Goal: Information Seeking & Learning: Learn about a topic

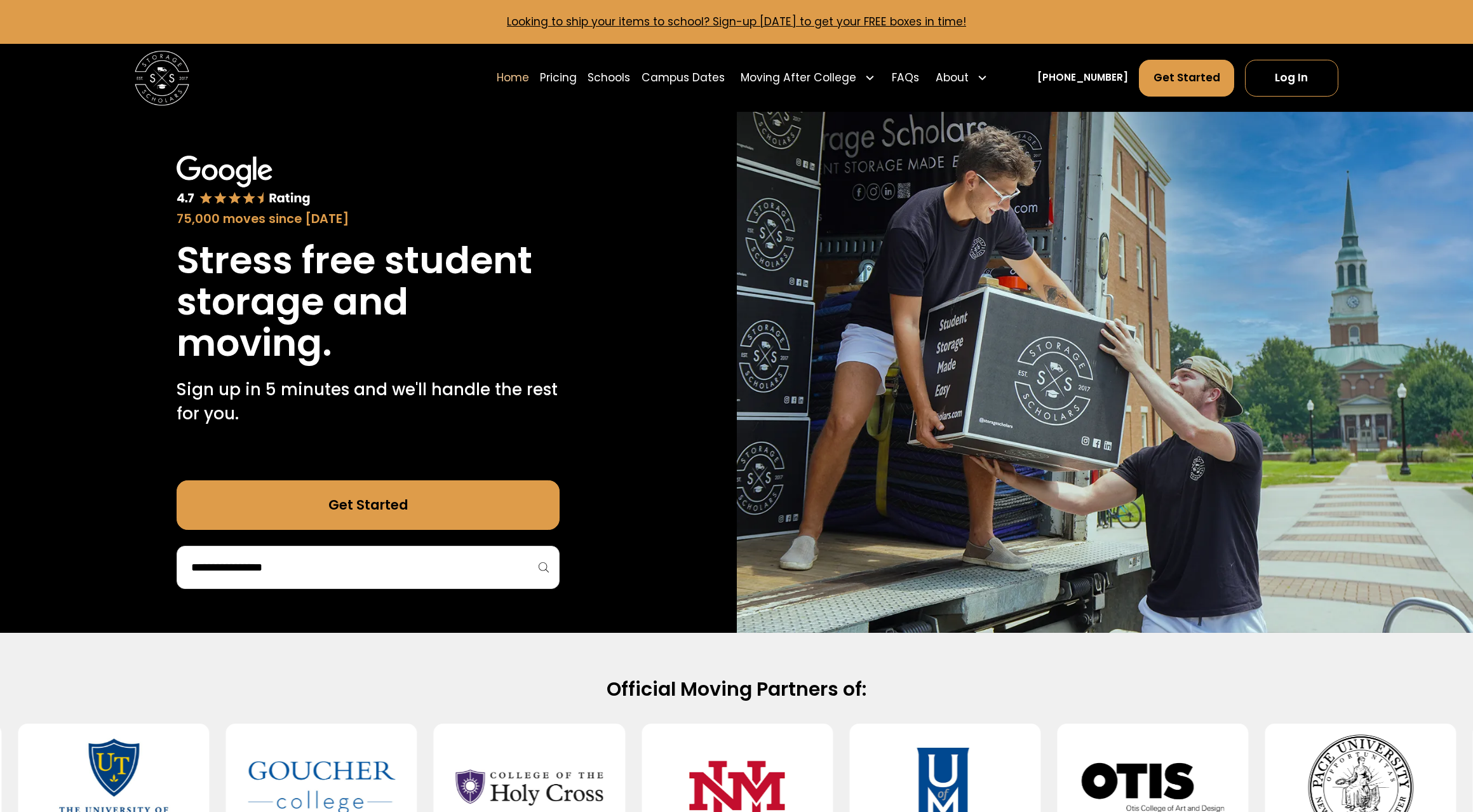
click at [549, 571] on div at bounding box center [368, 568] width 383 height 43
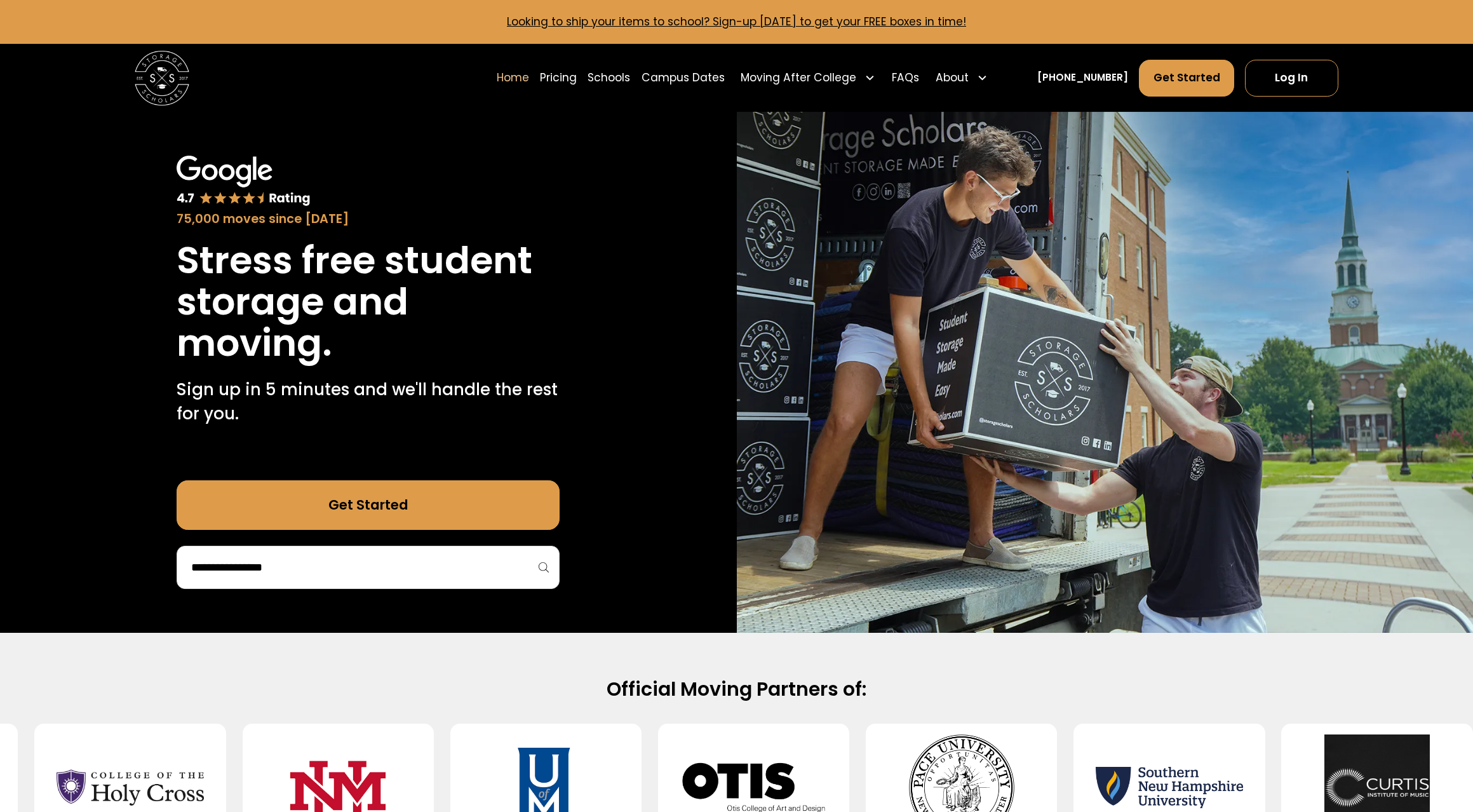
click at [539, 565] on div at bounding box center [368, 568] width 383 height 43
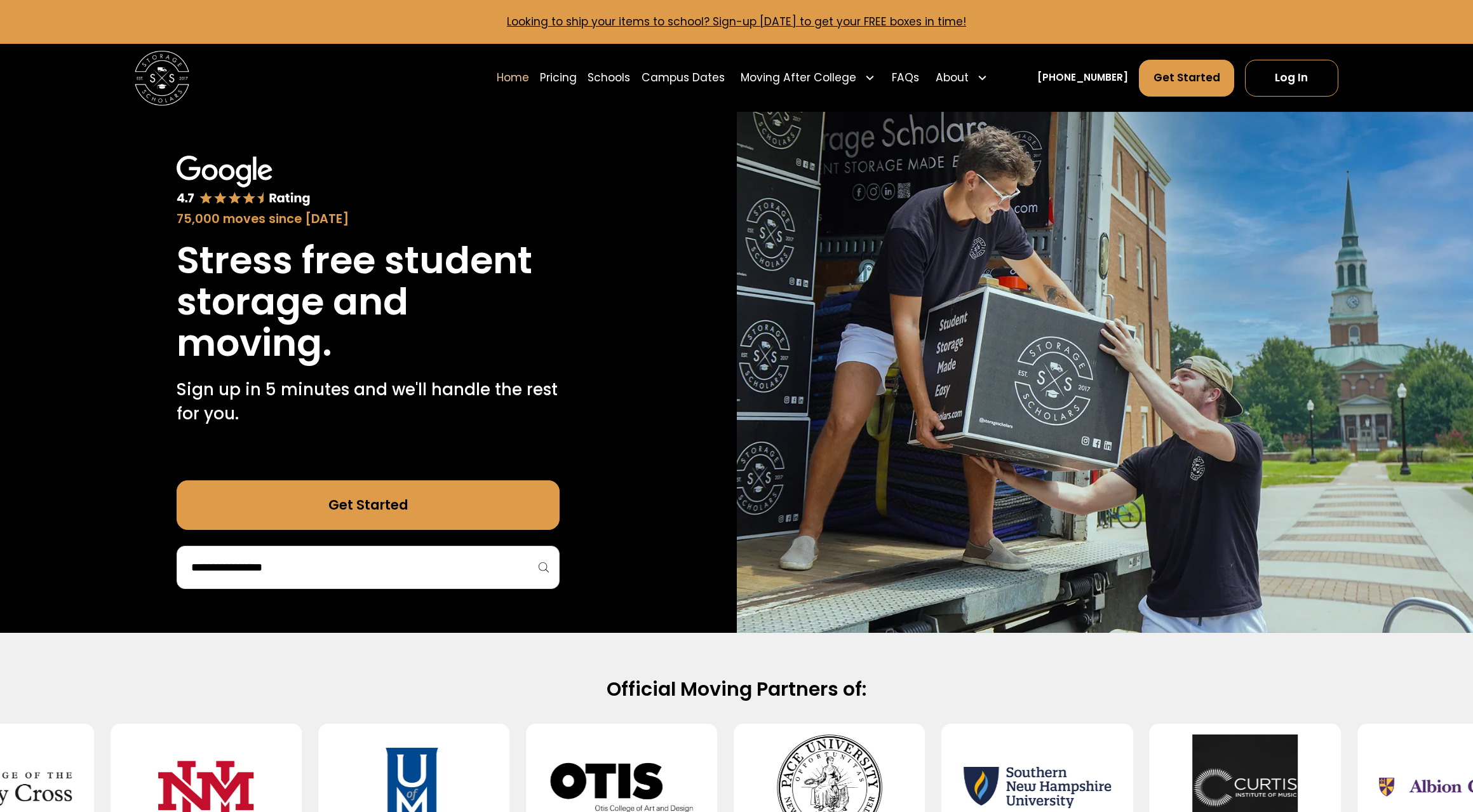
click at [539, 565] on div at bounding box center [368, 568] width 383 height 43
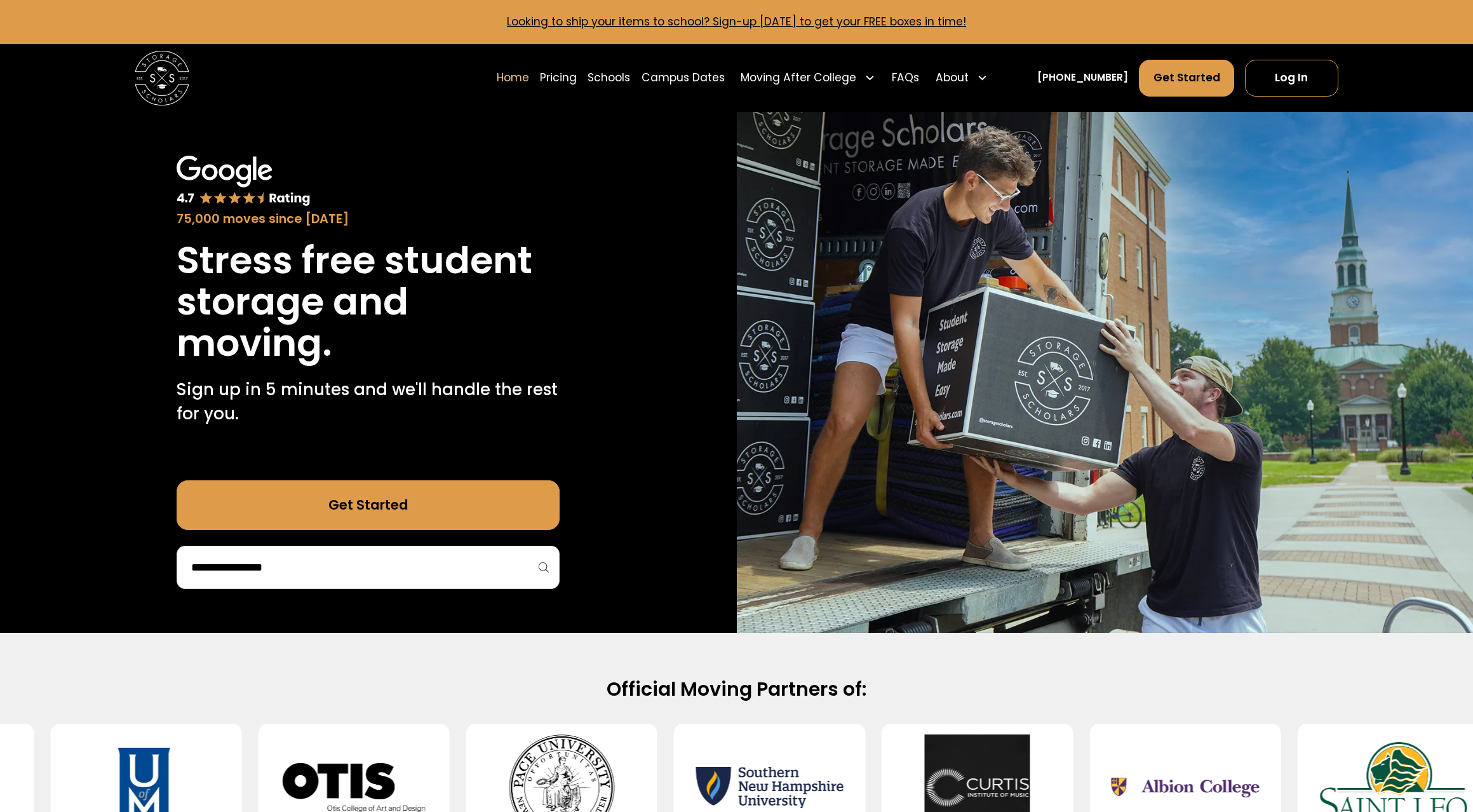
click at [539, 565] on div at bounding box center [368, 568] width 383 height 43
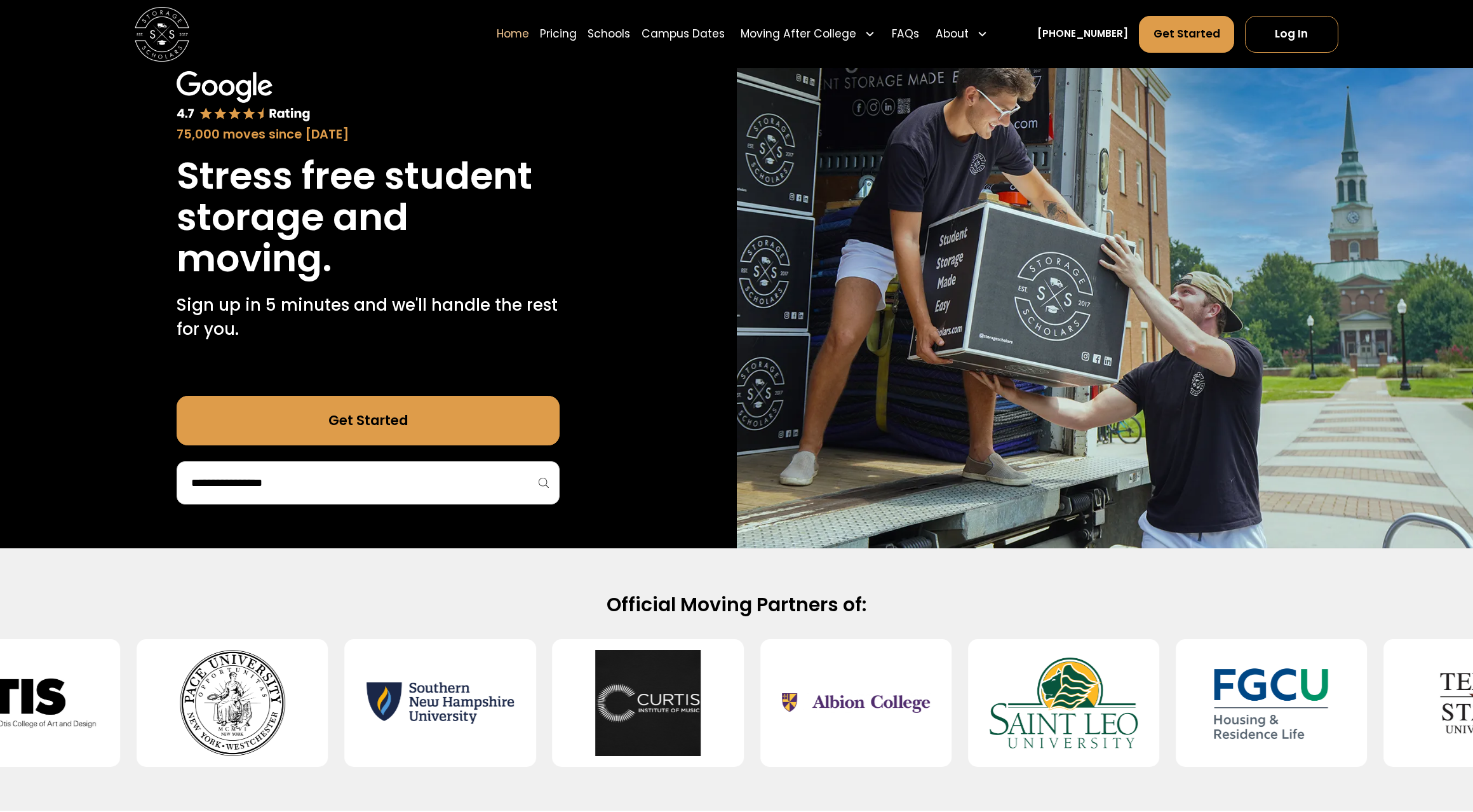
scroll to position [87, 0]
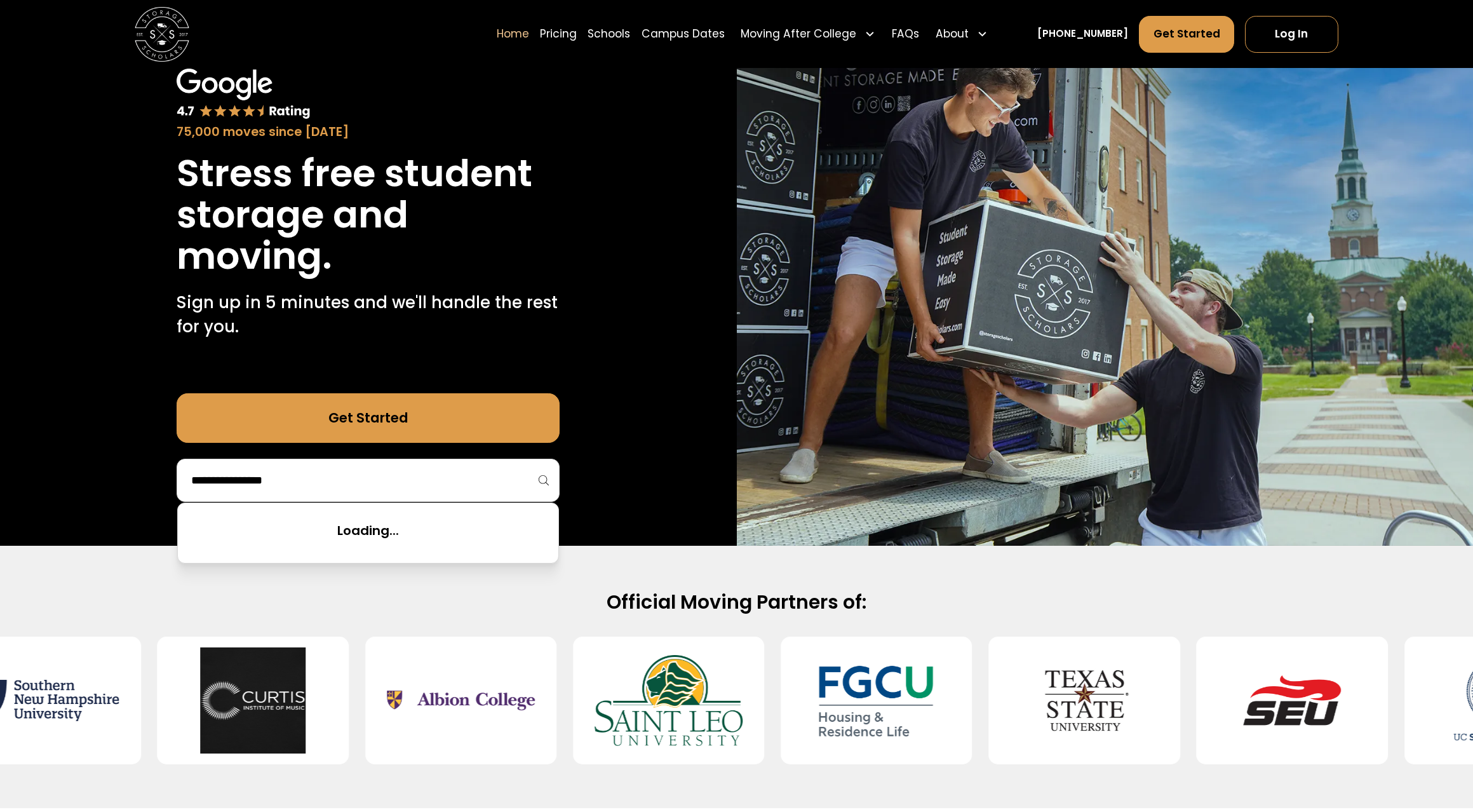
click at [440, 478] on input "search" at bounding box center [368, 481] width 357 height 22
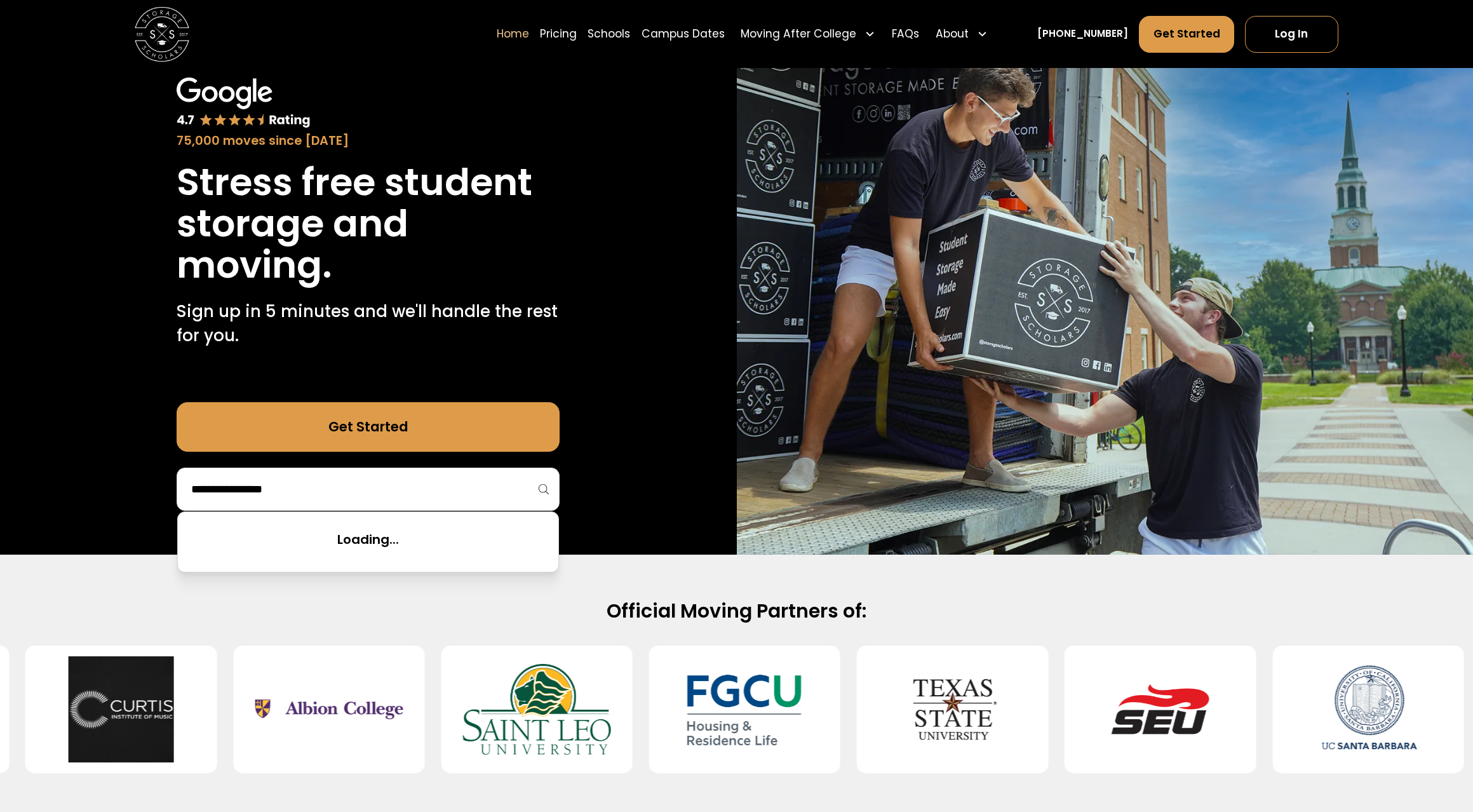
scroll to position [77, 0]
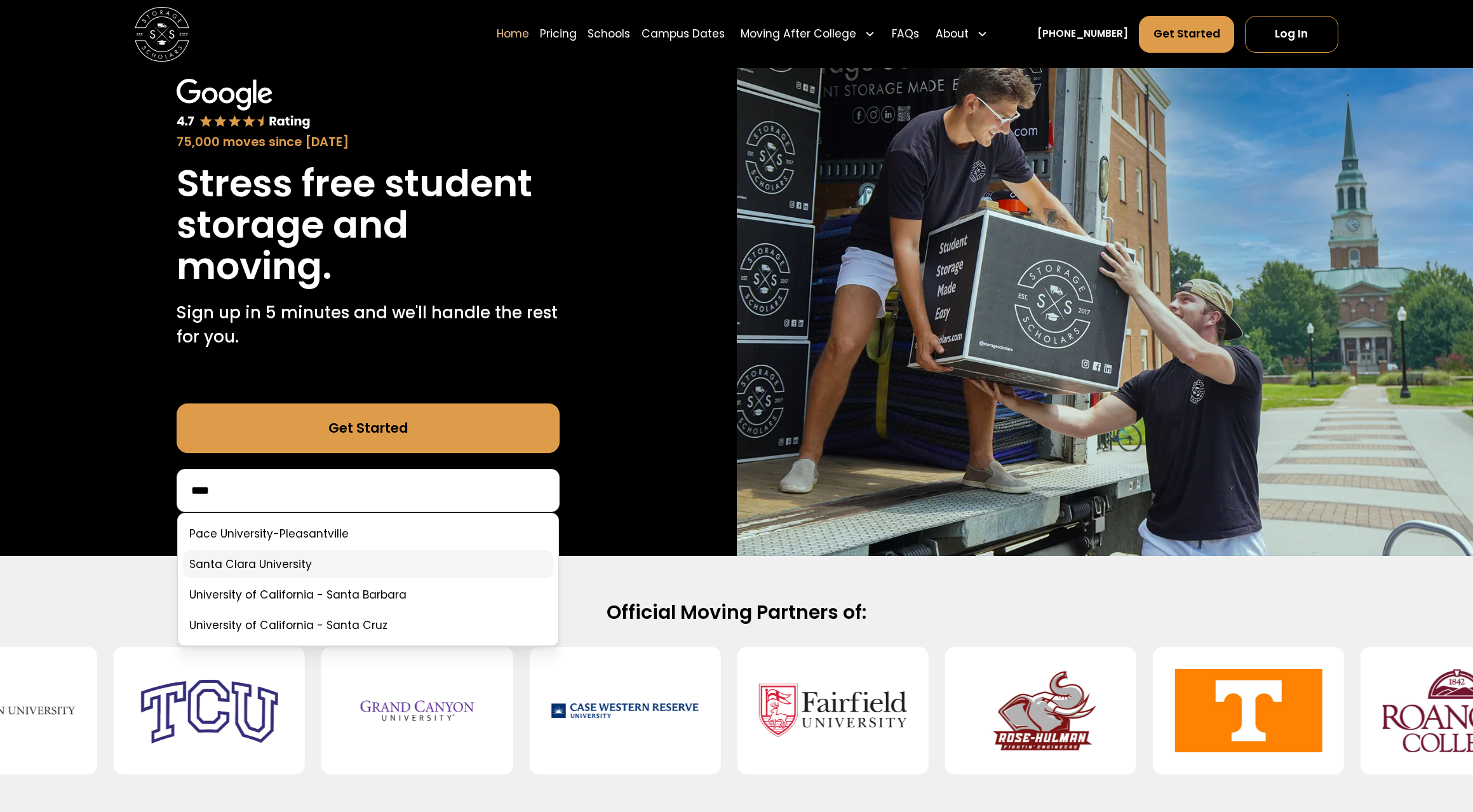
type input "****"
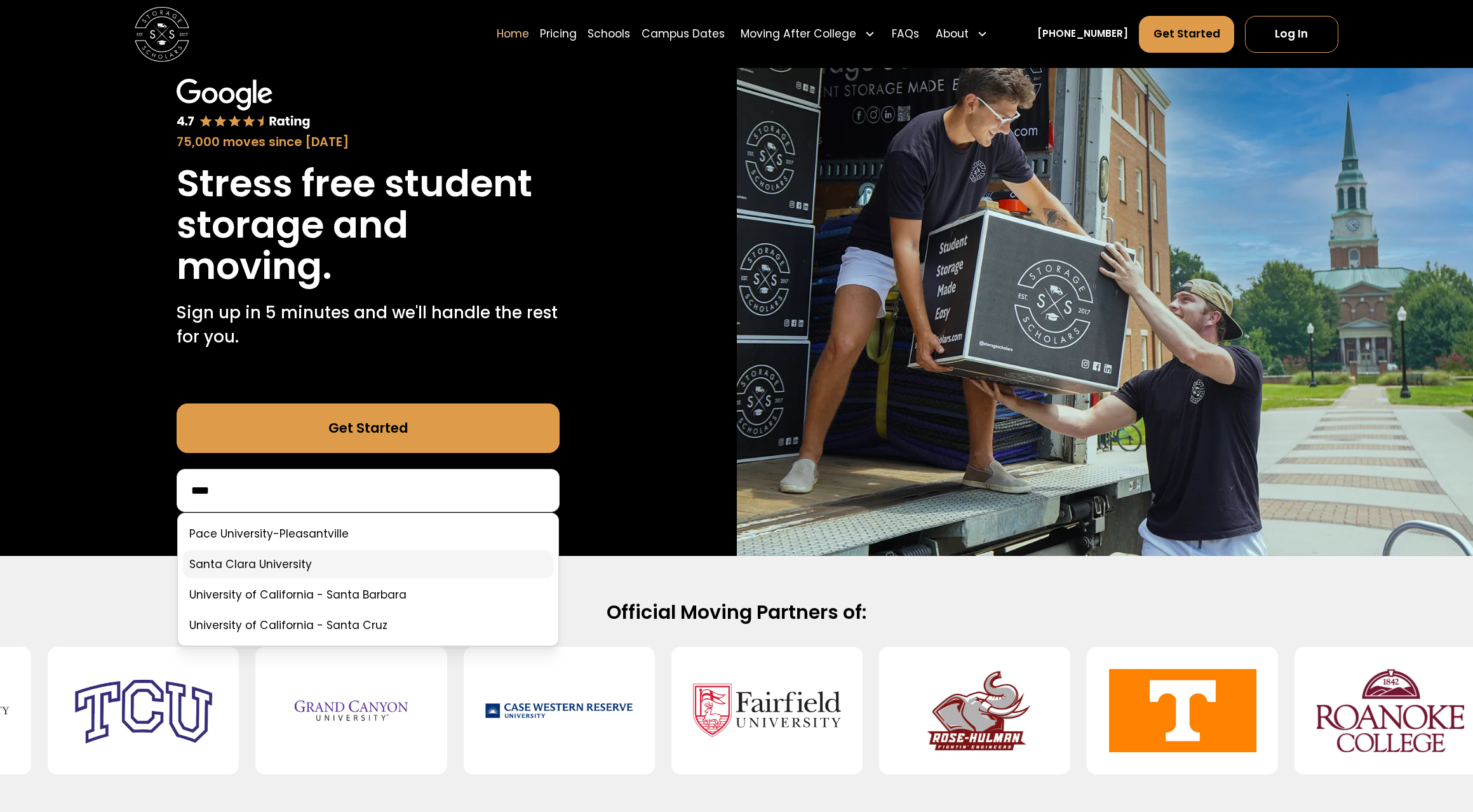
click at [295, 561] on link at bounding box center [368, 564] width 370 height 28
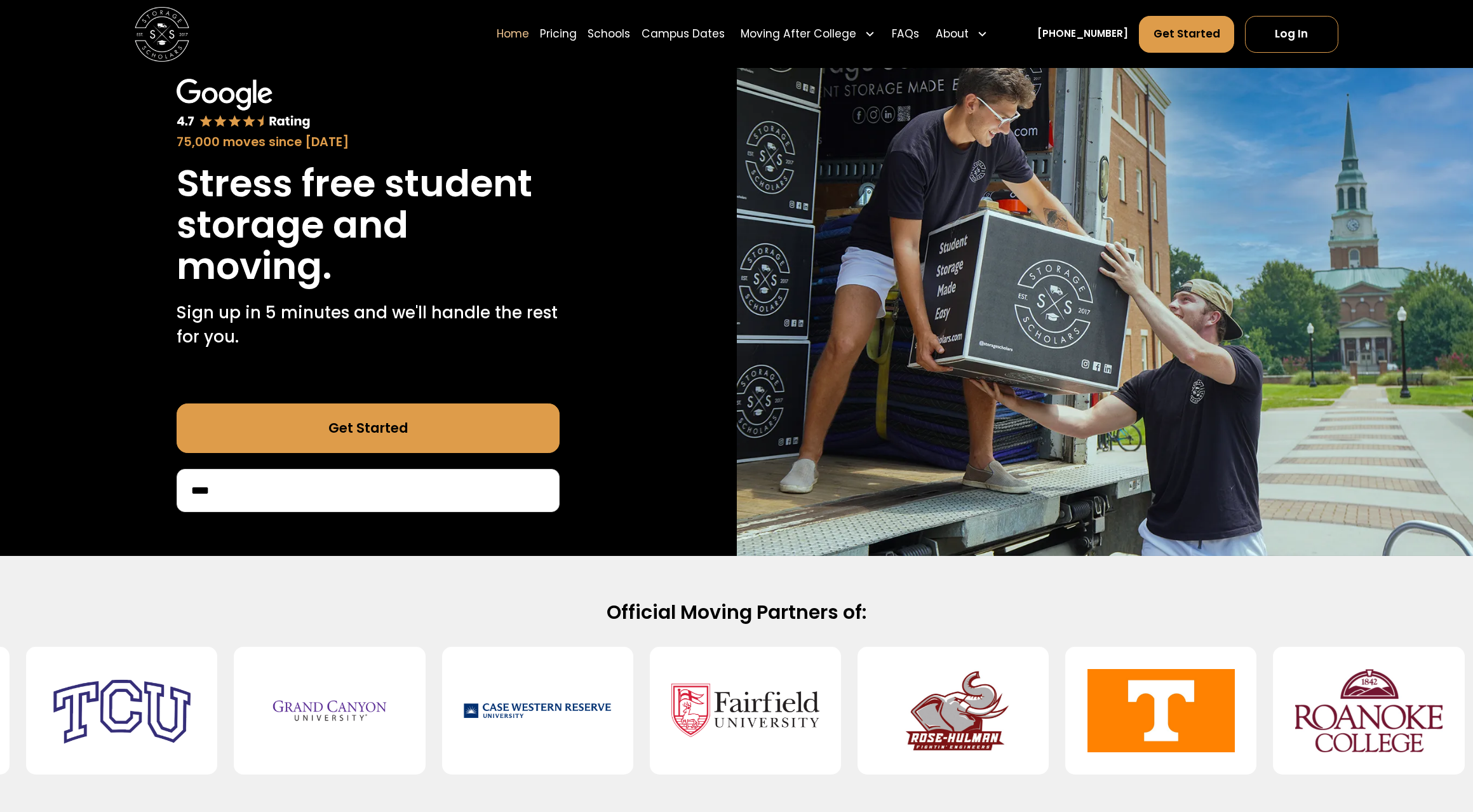
click at [297, 561] on div "Official Moving Partners of:" at bounding box center [736, 686] width 1473 height 262
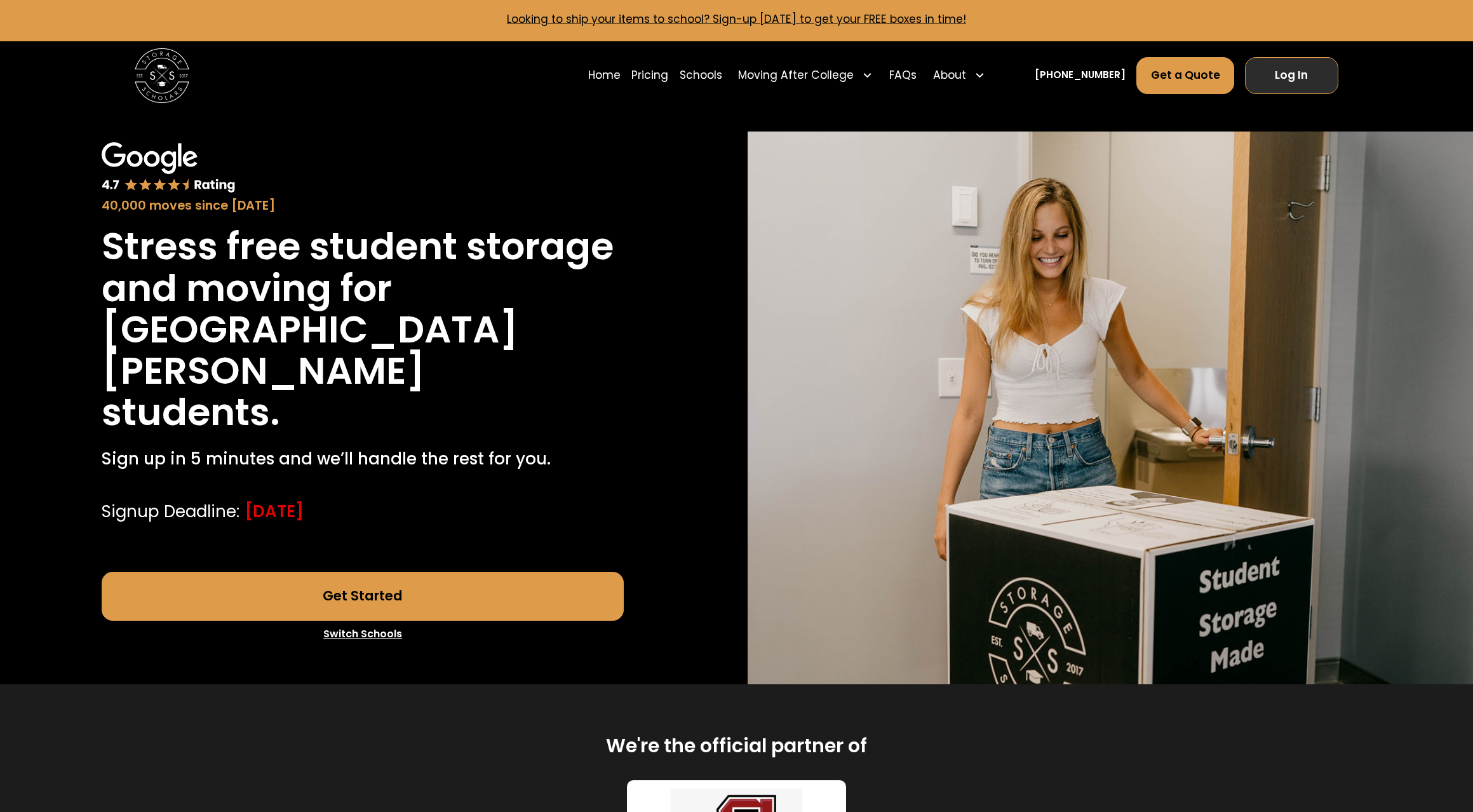
scroll to position [5, 0]
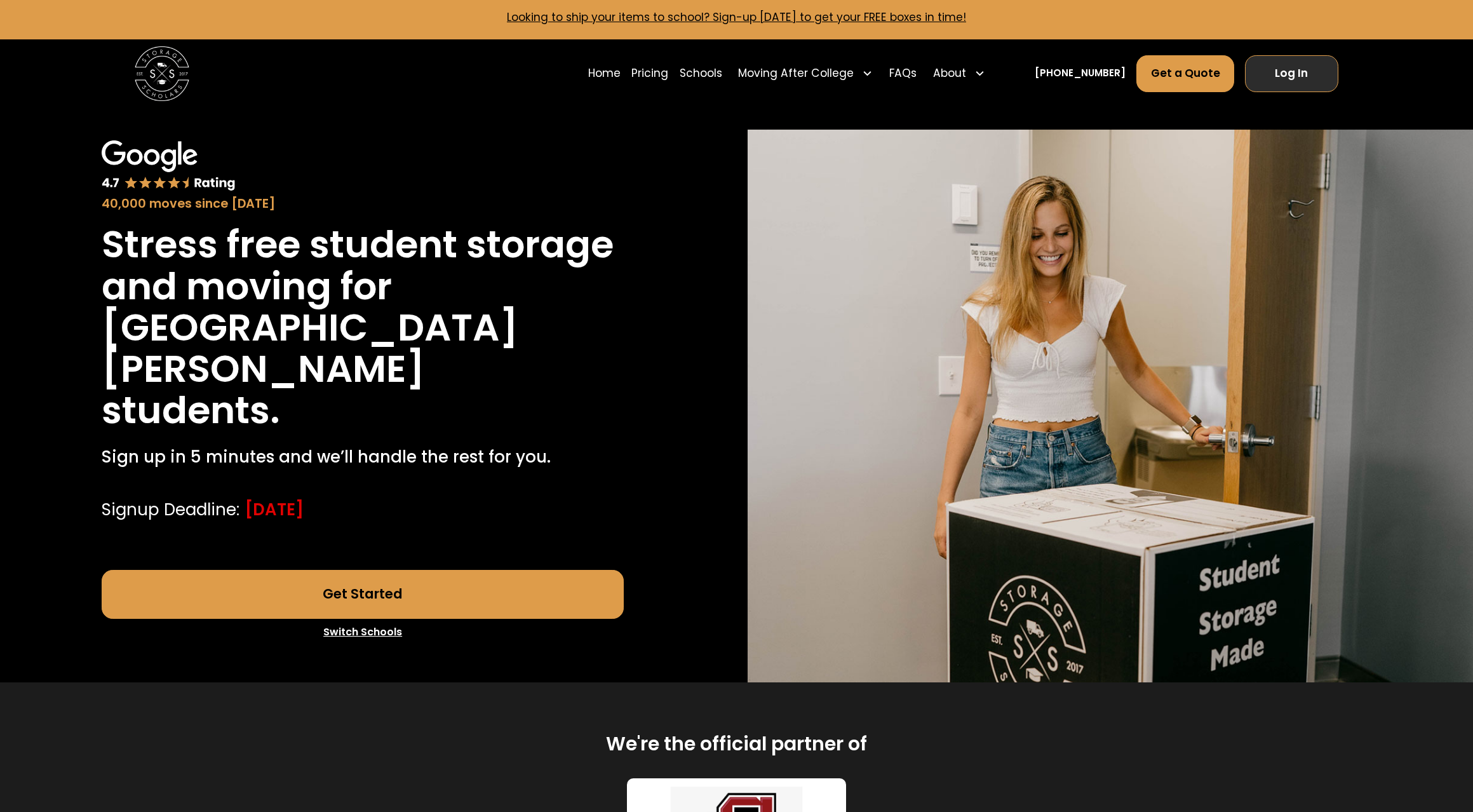
click at [1299, 78] on link "Log In" at bounding box center [1291, 73] width 92 height 37
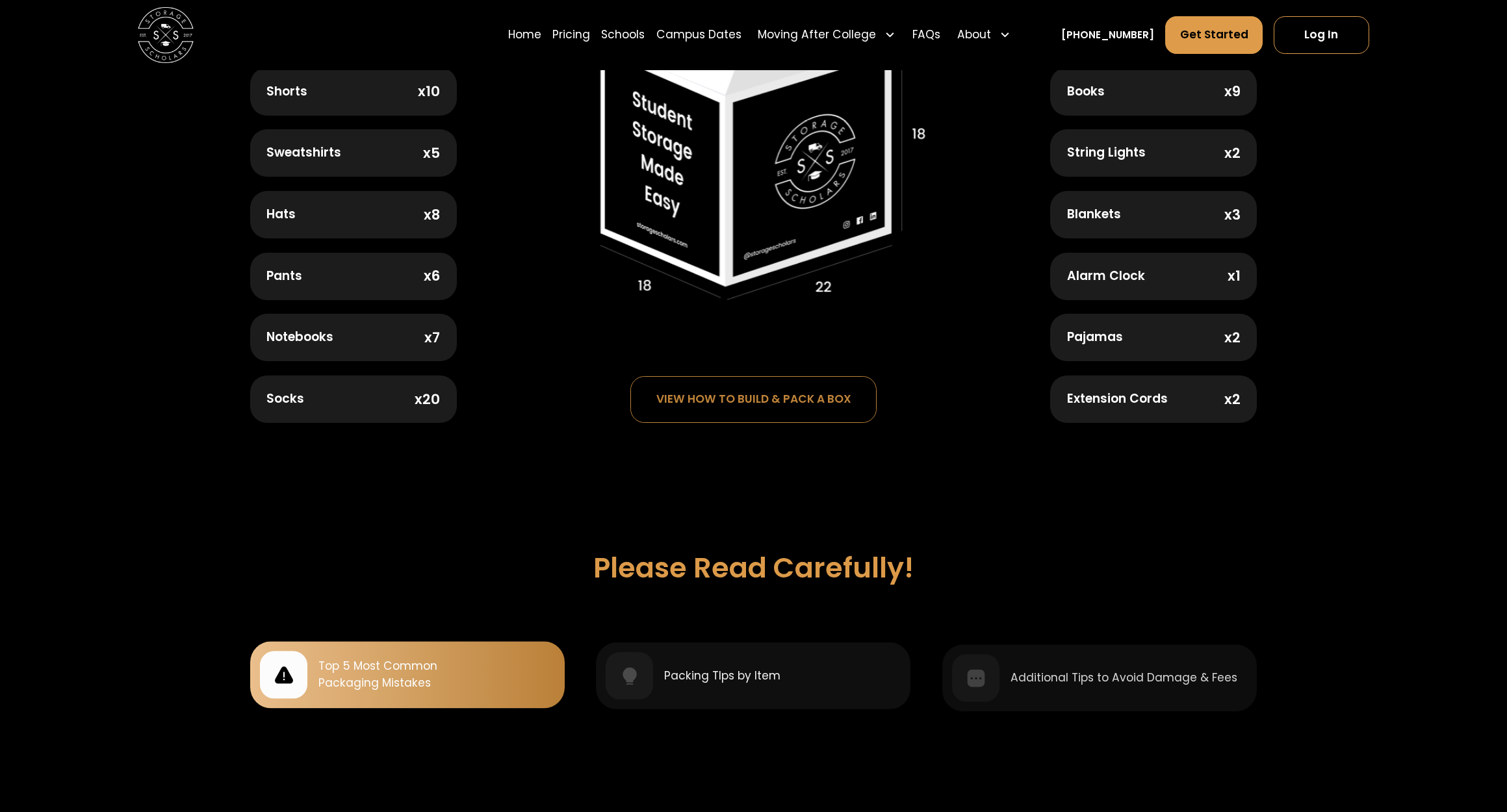
scroll to position [781, 0]
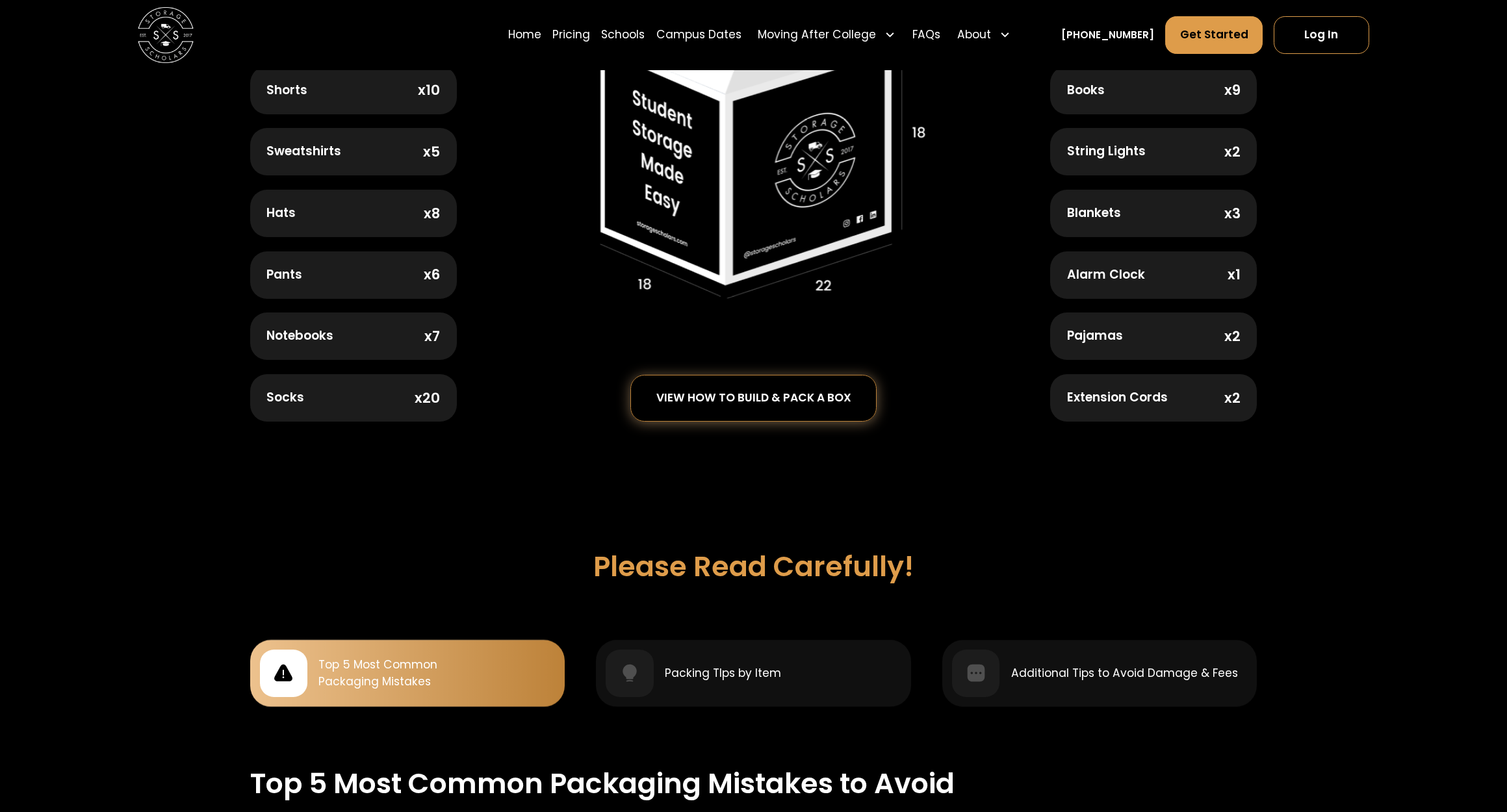
click at [841, 400] on div "view how to build & pack a box" at bounding box center [753, 399] width 245 height 46
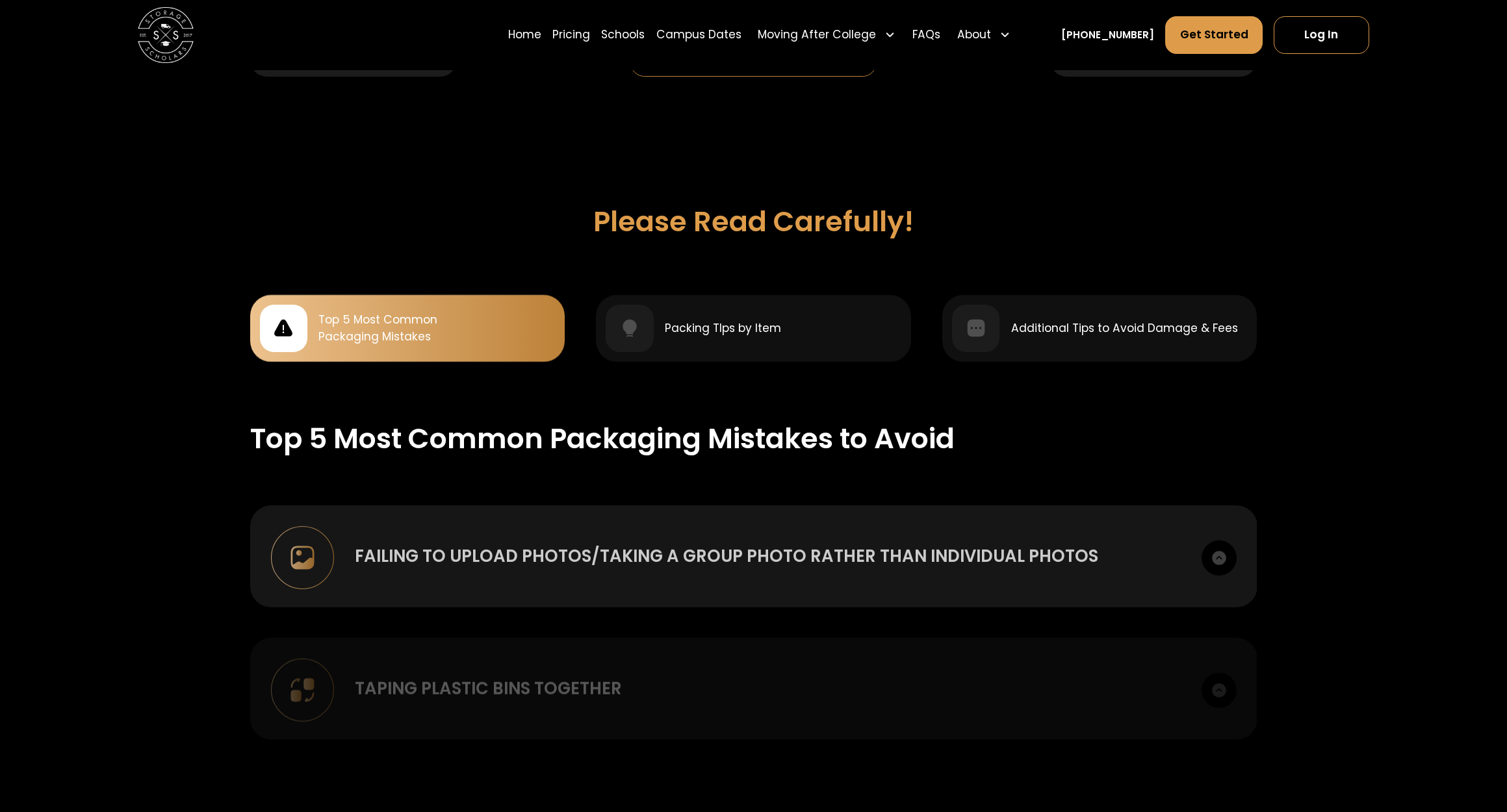
scroll to position [1140, 0]
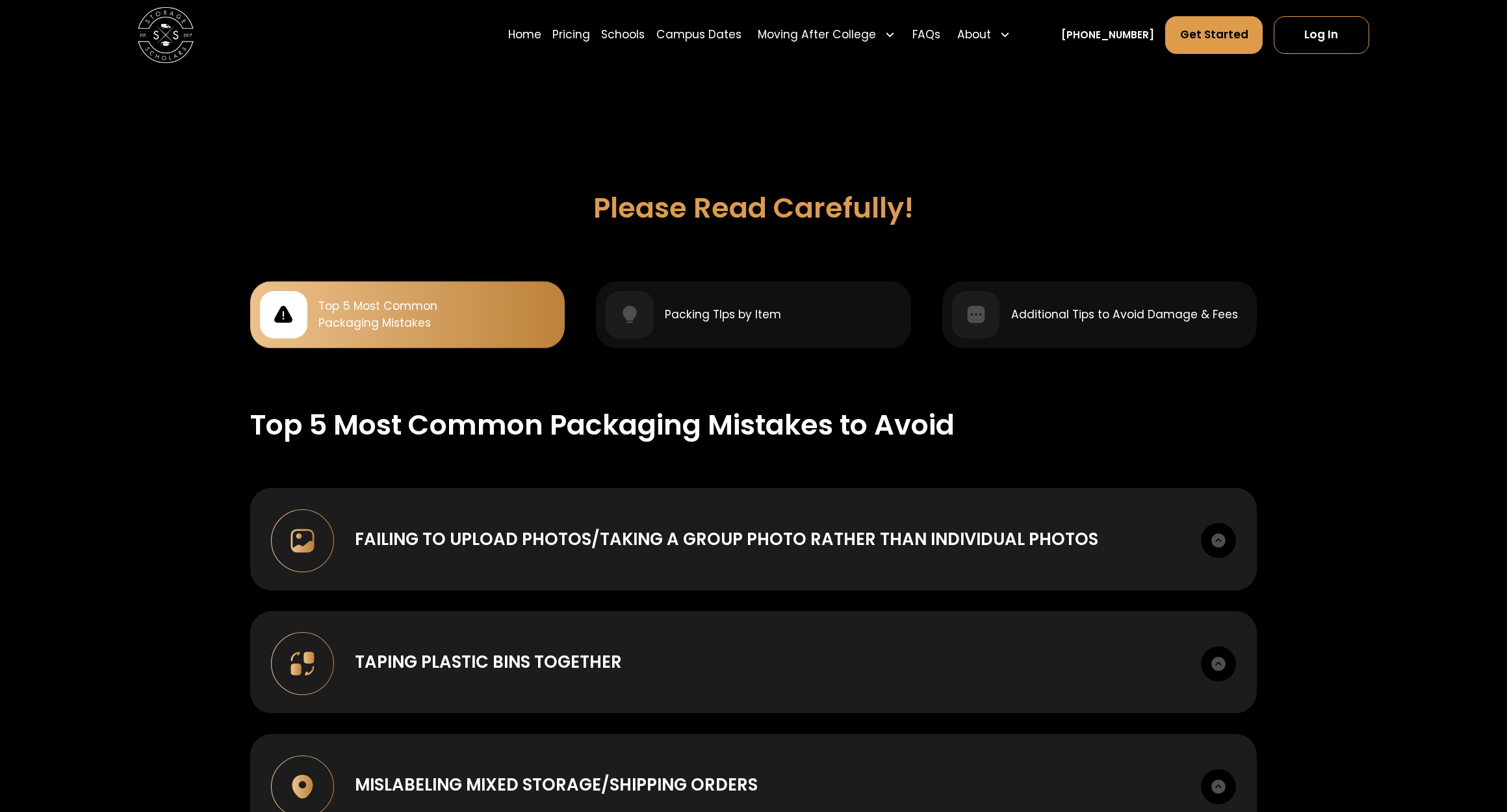
click at [518, 319] on div "Top 5 Most Common Packaging Mistakes" at bounding box center [408, 314] width 295 height 47
click at [393, 304] on div "Top 5 Most Common Packaging Mistakes" at bounding box center [378, 315] width 119 height 33
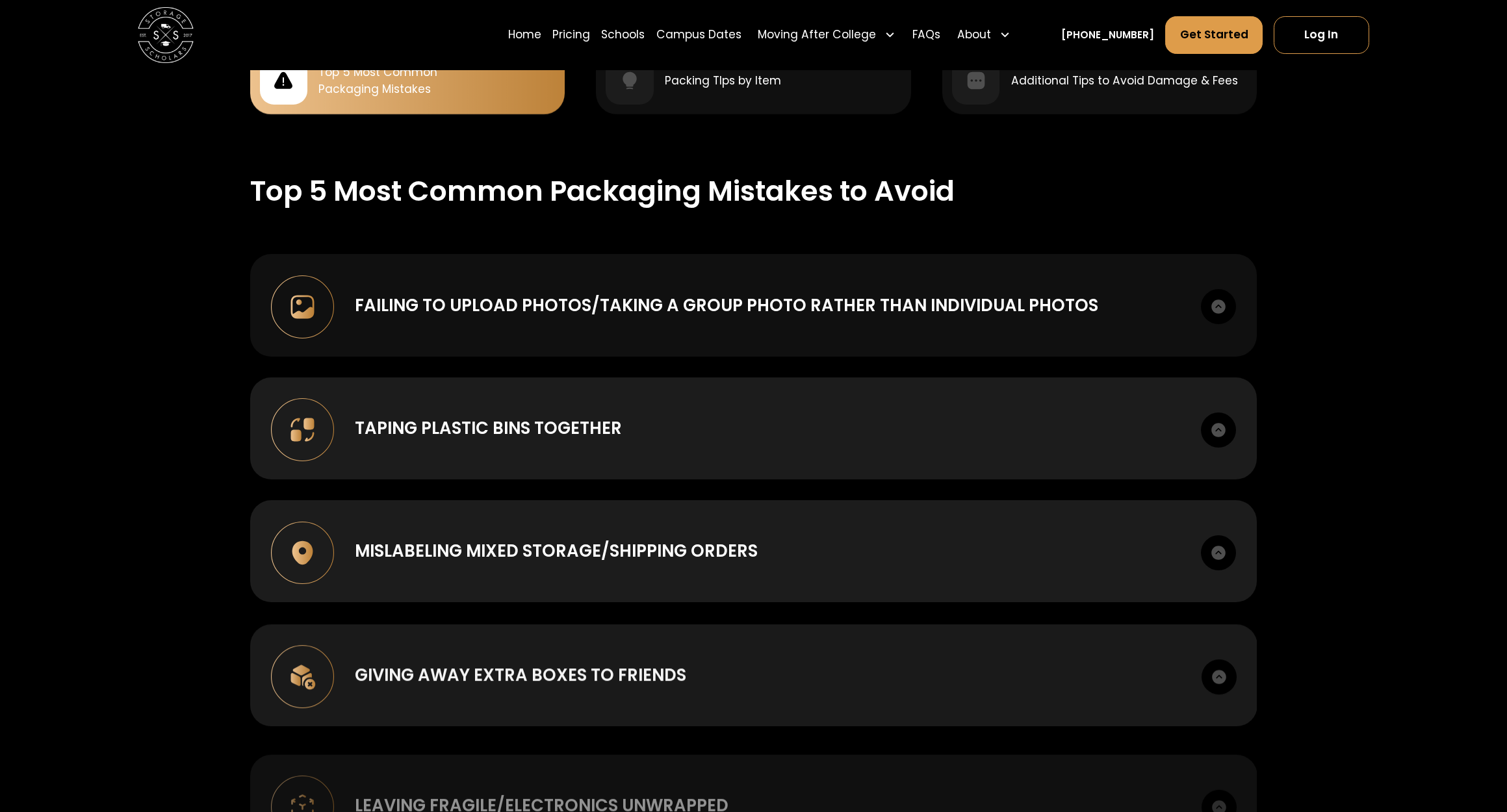
scroll to position [1375, 0]
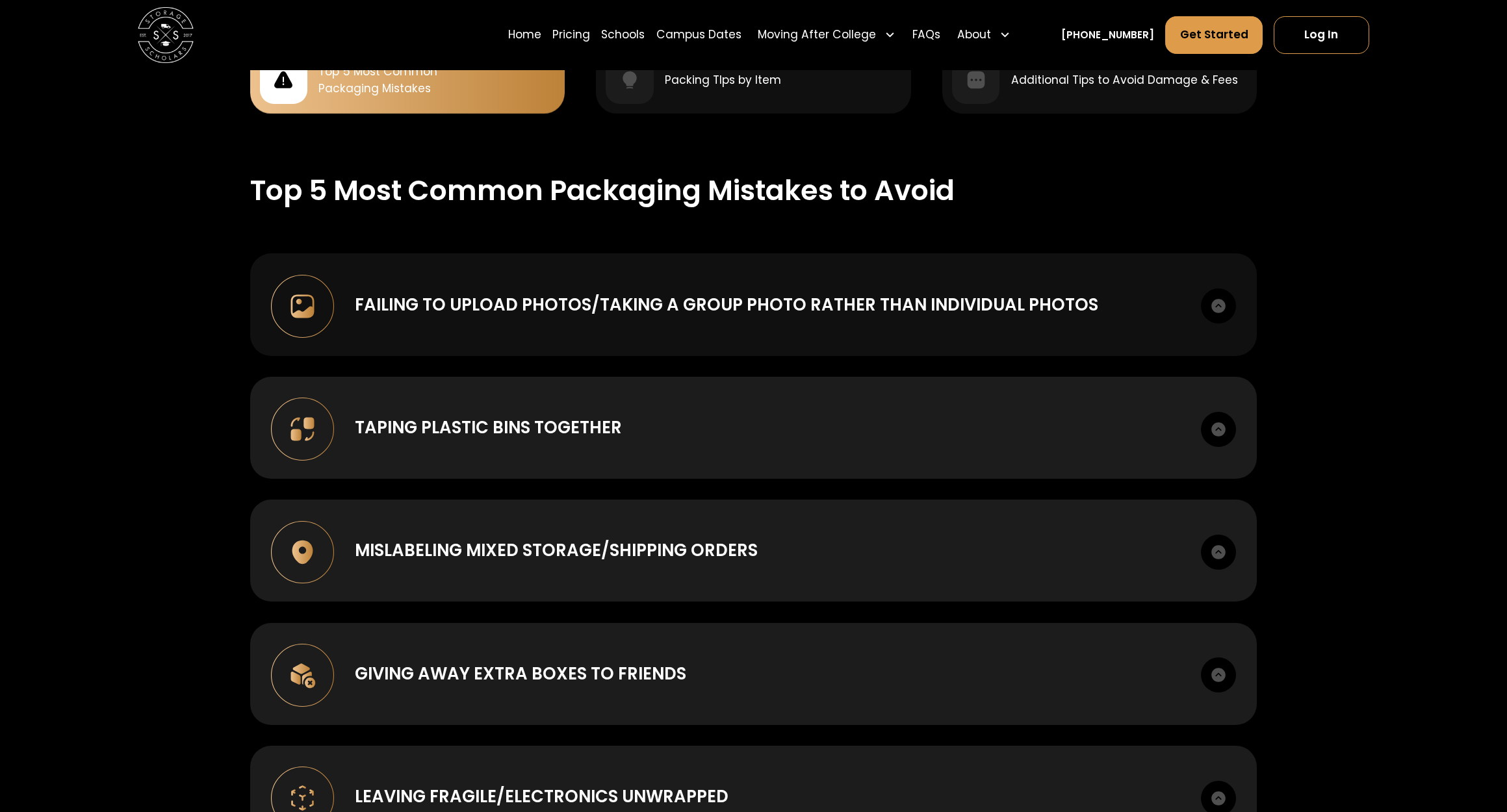
click at [481, 294] on div "Failing to upload photos/taking a group photo rather than individual photos" at bounding box center [726, 305] width 744 height 25
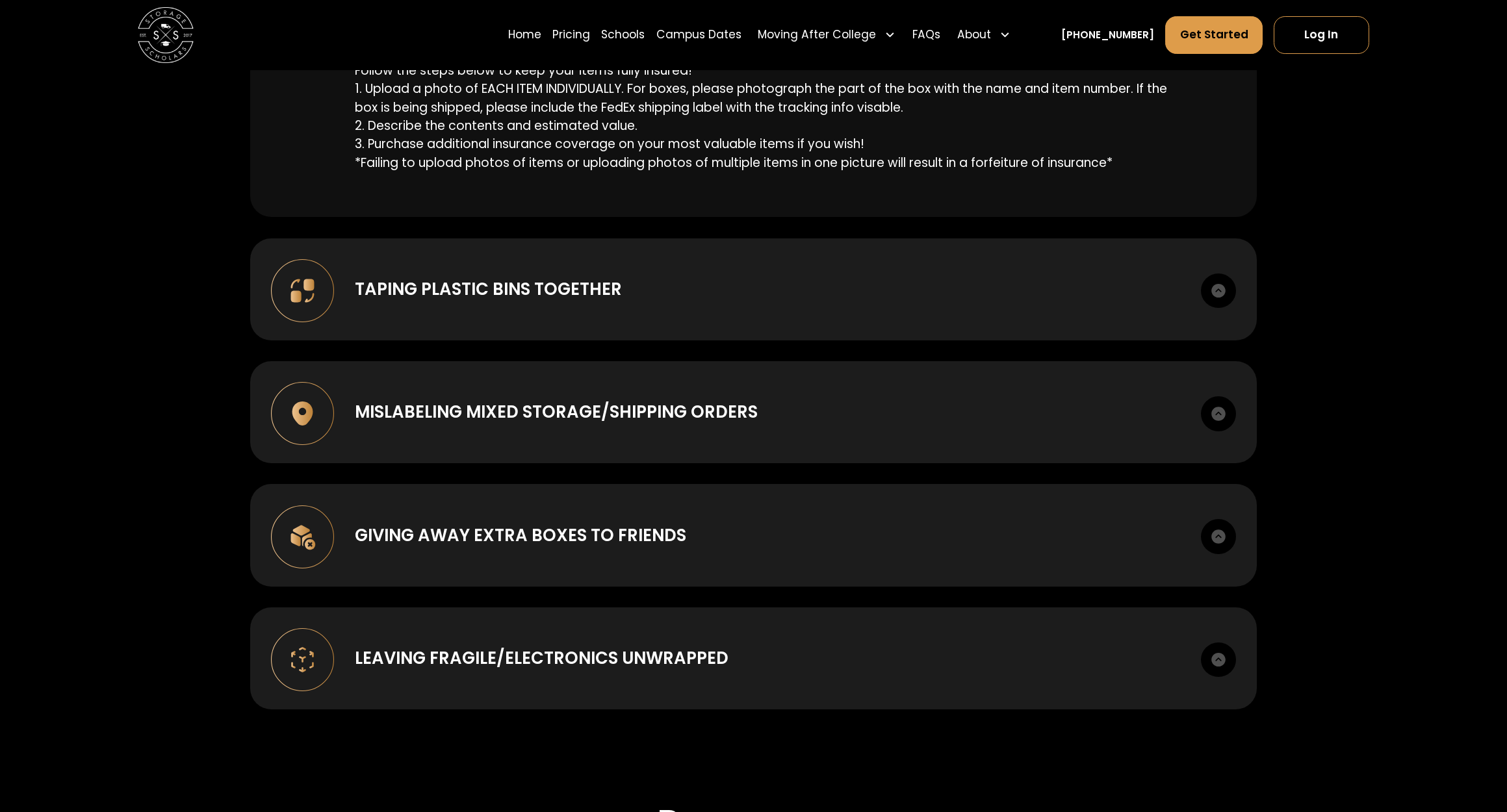
scroll to position [1718, 0]
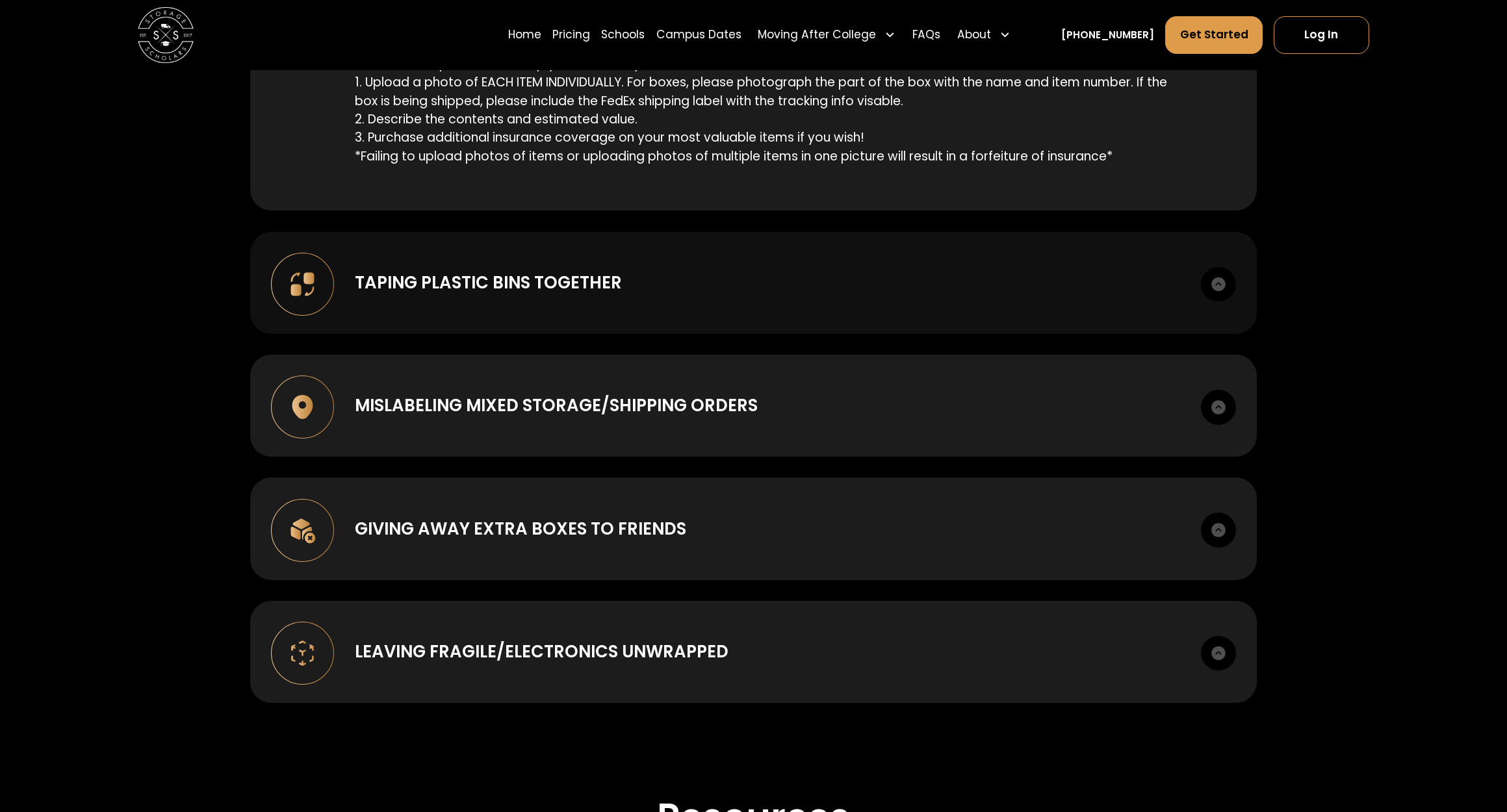
click at [531, 284] on div "Taping plastic bins together Taping plastic bins together increases the likelih…" at bounding box center [754, 282] width 1008 height 102
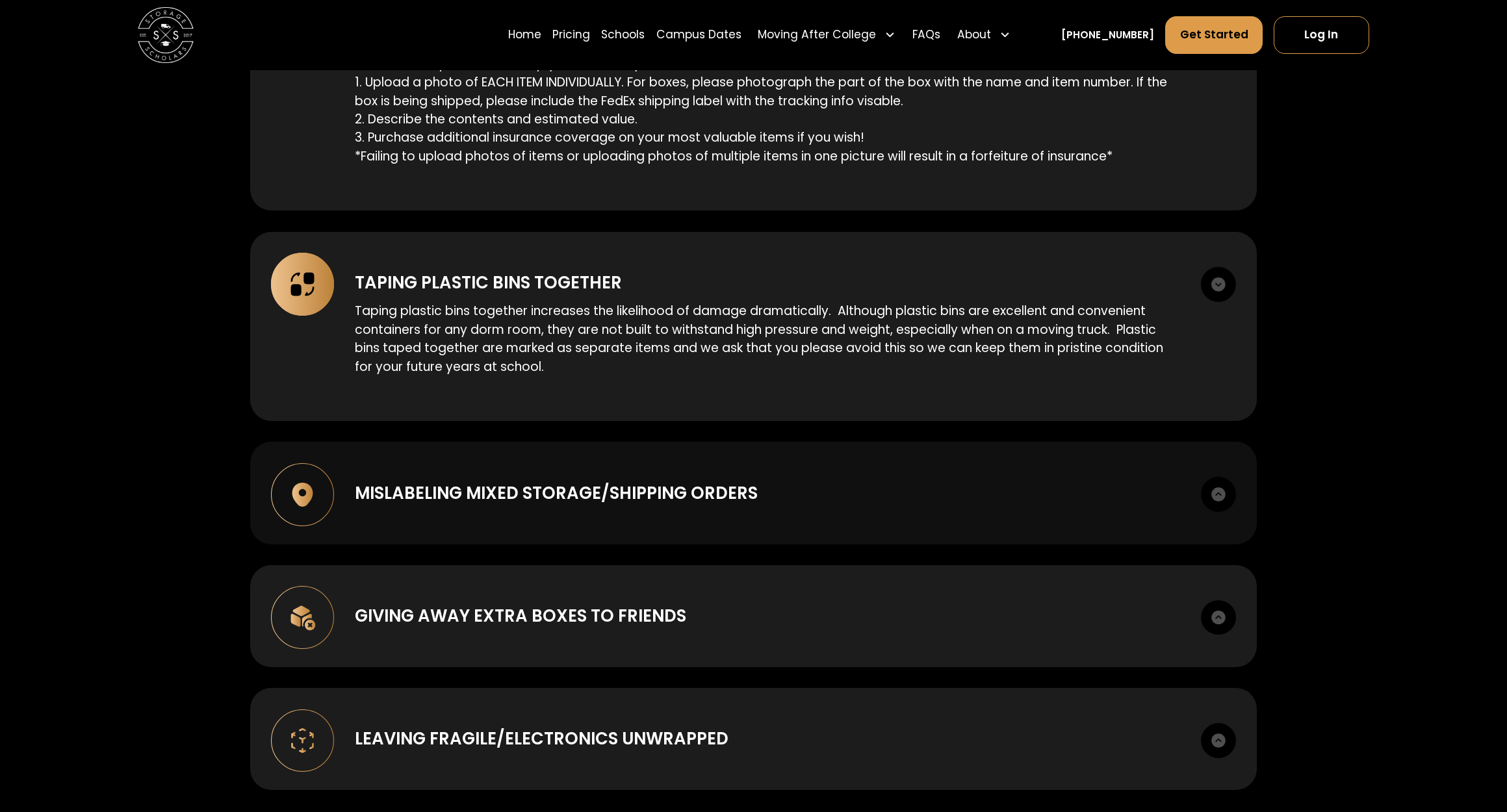
click at [462, 481] on div "Mislabeling mixed storage/shipping orders" at bounding box center [556, 493] width 403 height 25
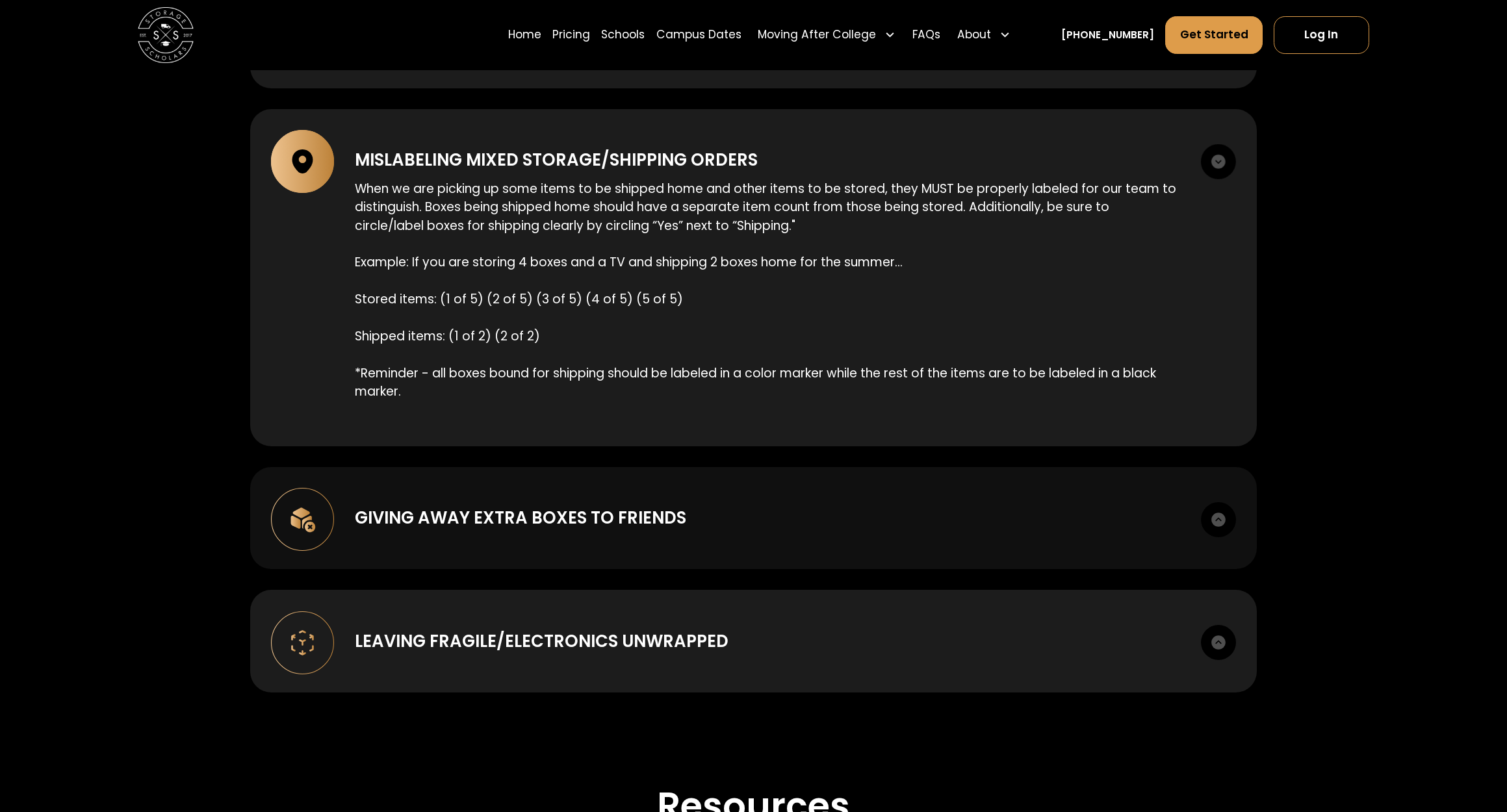
scroll to position [1965, 1]
click at [1044, 505] on div "Giving away extra boxes to friends" at bounding box center [767, 517] width 825 height 25
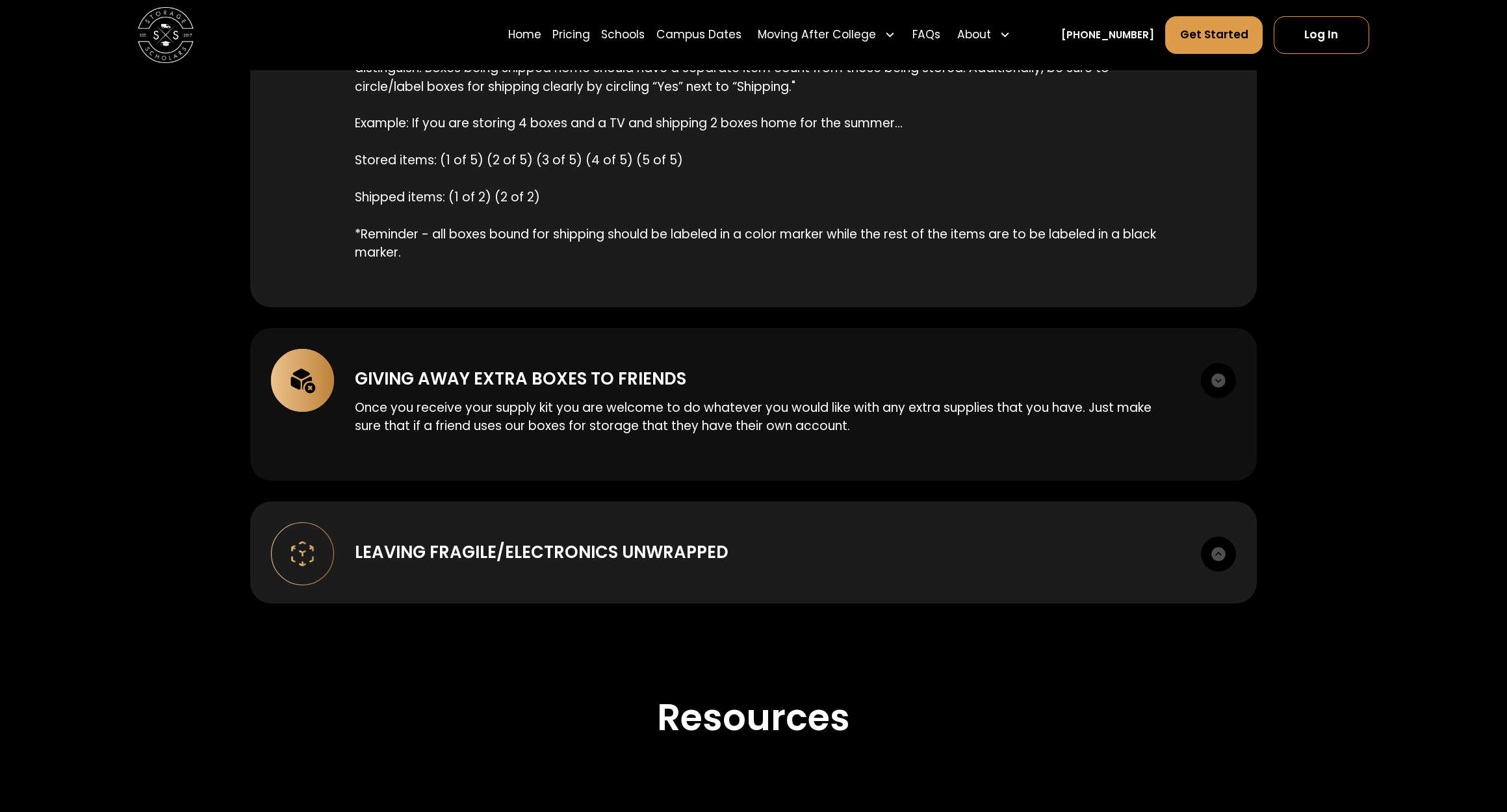
scroll to position [2114, 0]
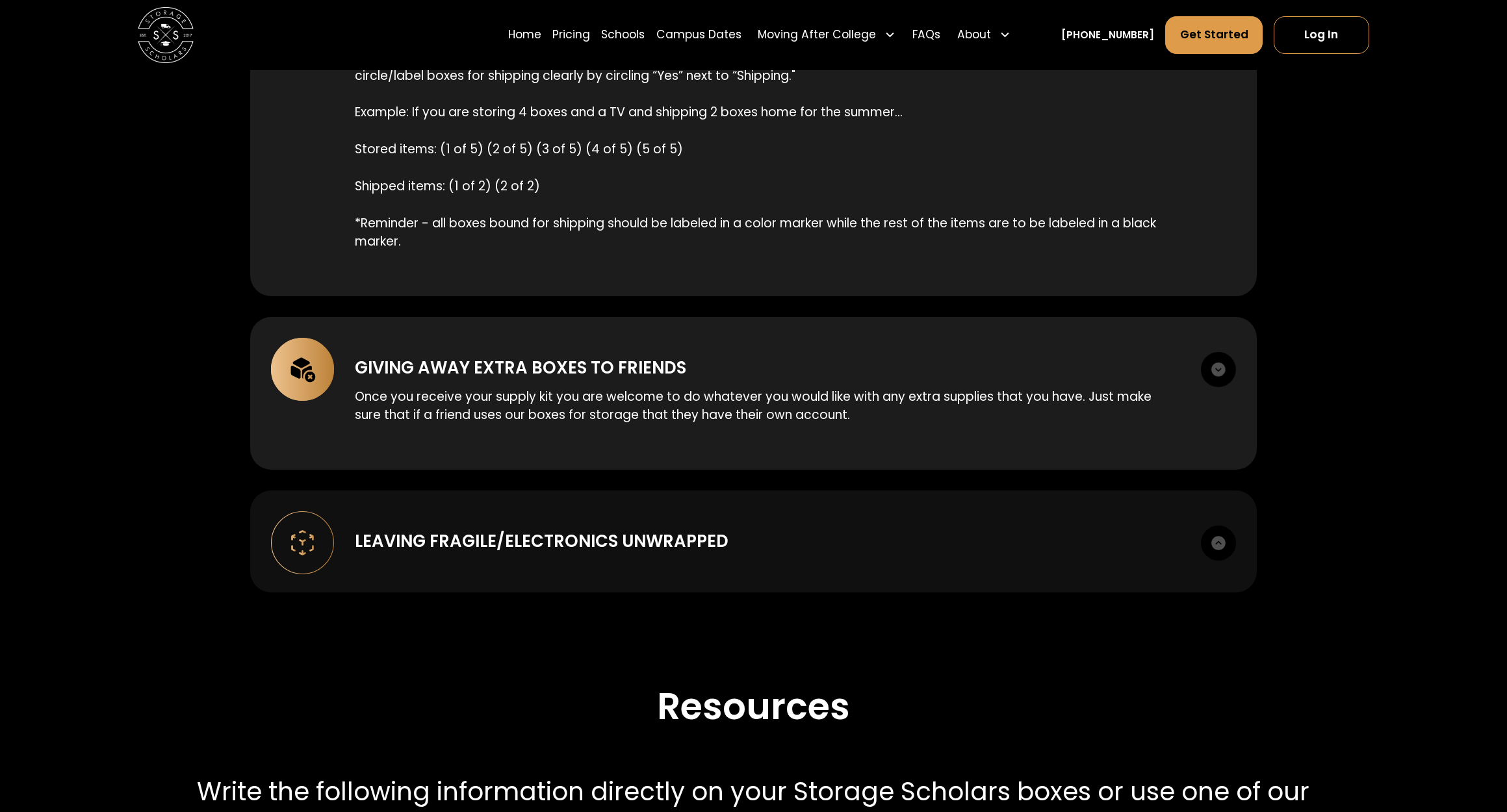
click at [1044, 495] on div "Leaving Fragile/Electronics unwrapped It may be hard to believe, but we can’t t…" at bounding box center [754, 542] width 1008 height 102
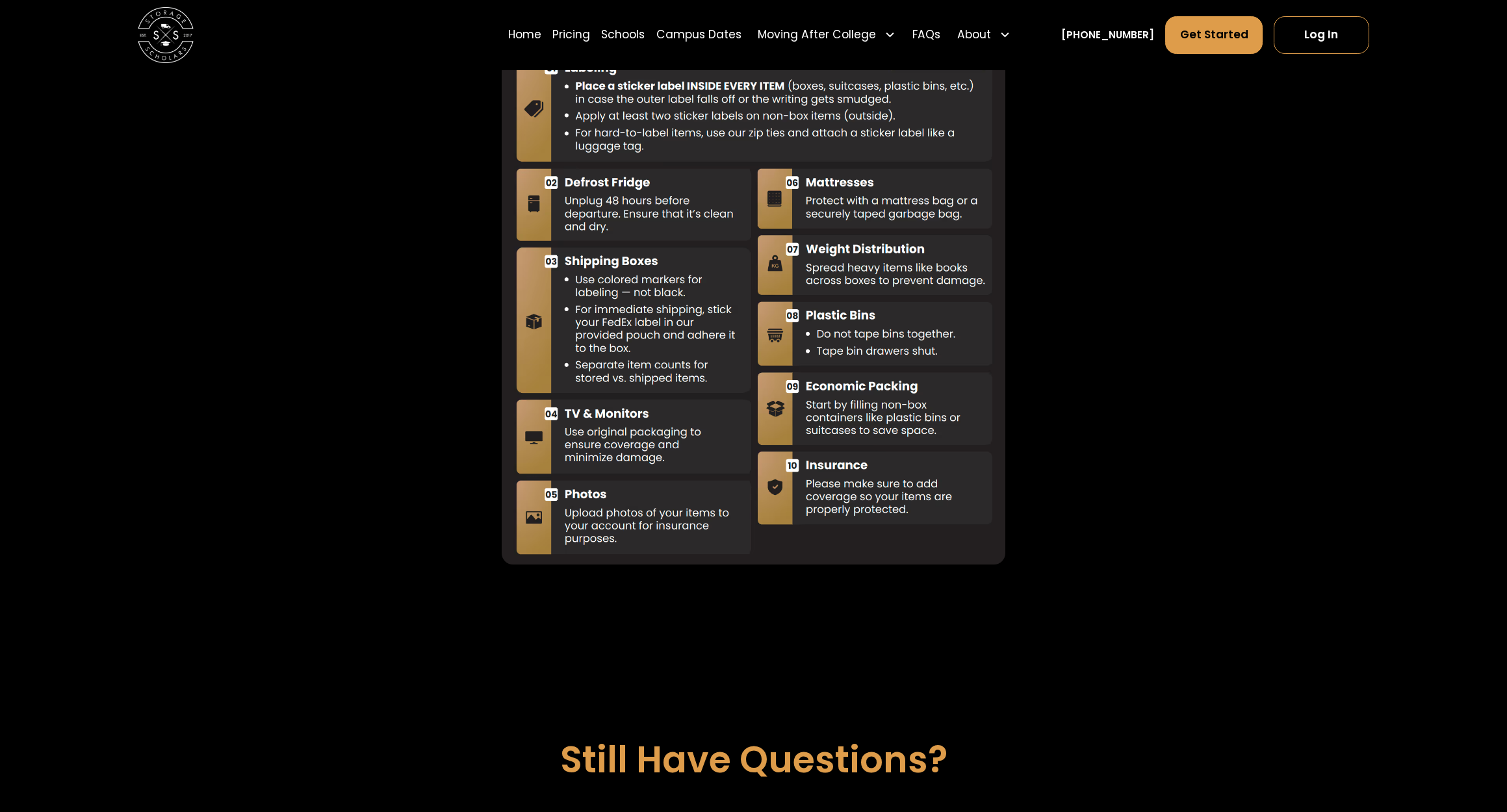
scroll to position [4042, 0]
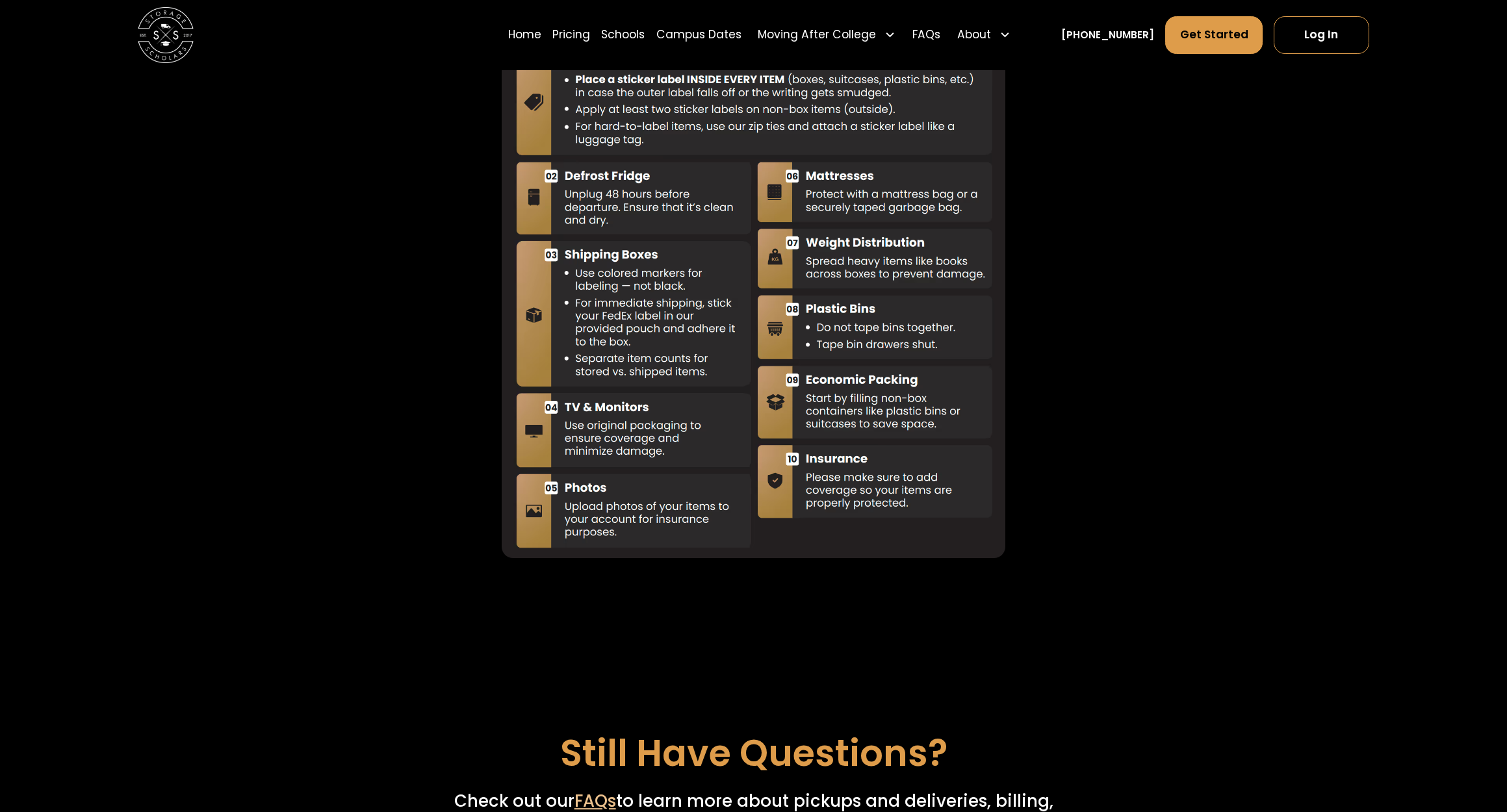
click at [920, 465] on img at bounding box center [754, 296] width 504 height 523
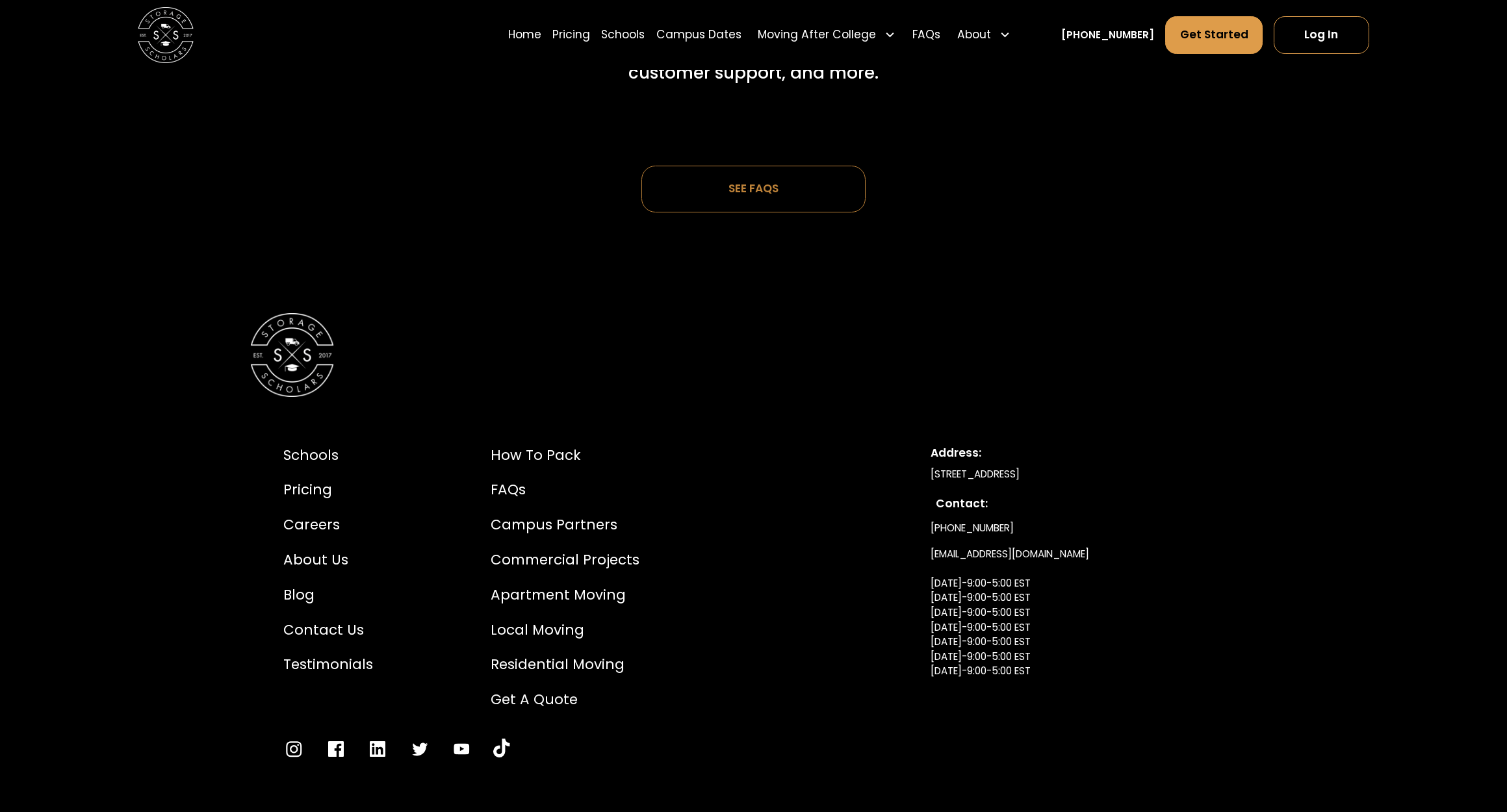
scroll to position [4797, 0]
click at [594, 513] on div "Campus Partners" at bounding box center [565, 523] width 149 height 20
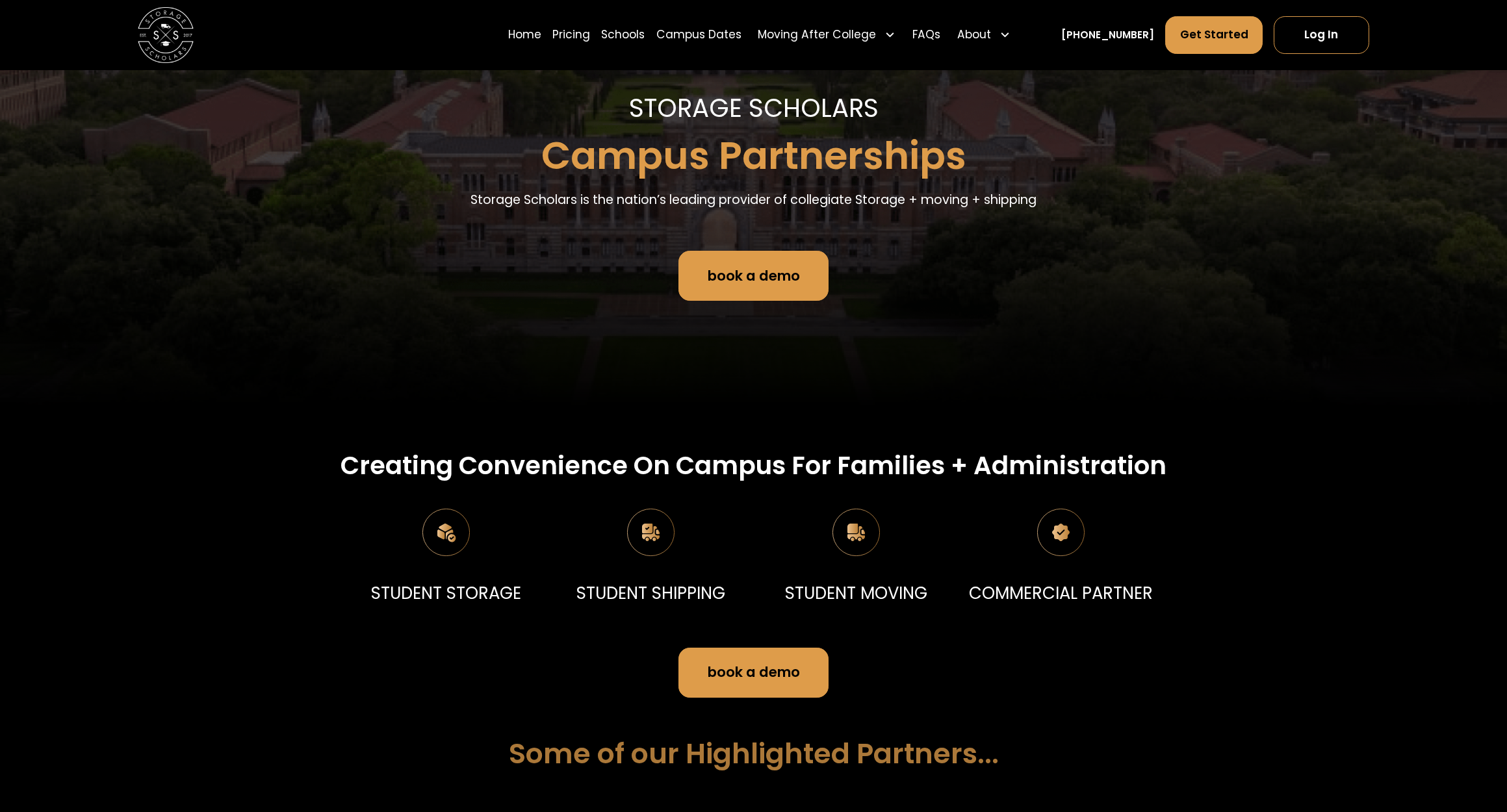
scroll to position [144, 0]
click at [760, 670] on link "book a demo" at bounding box center [753, 672] width 149 height 50
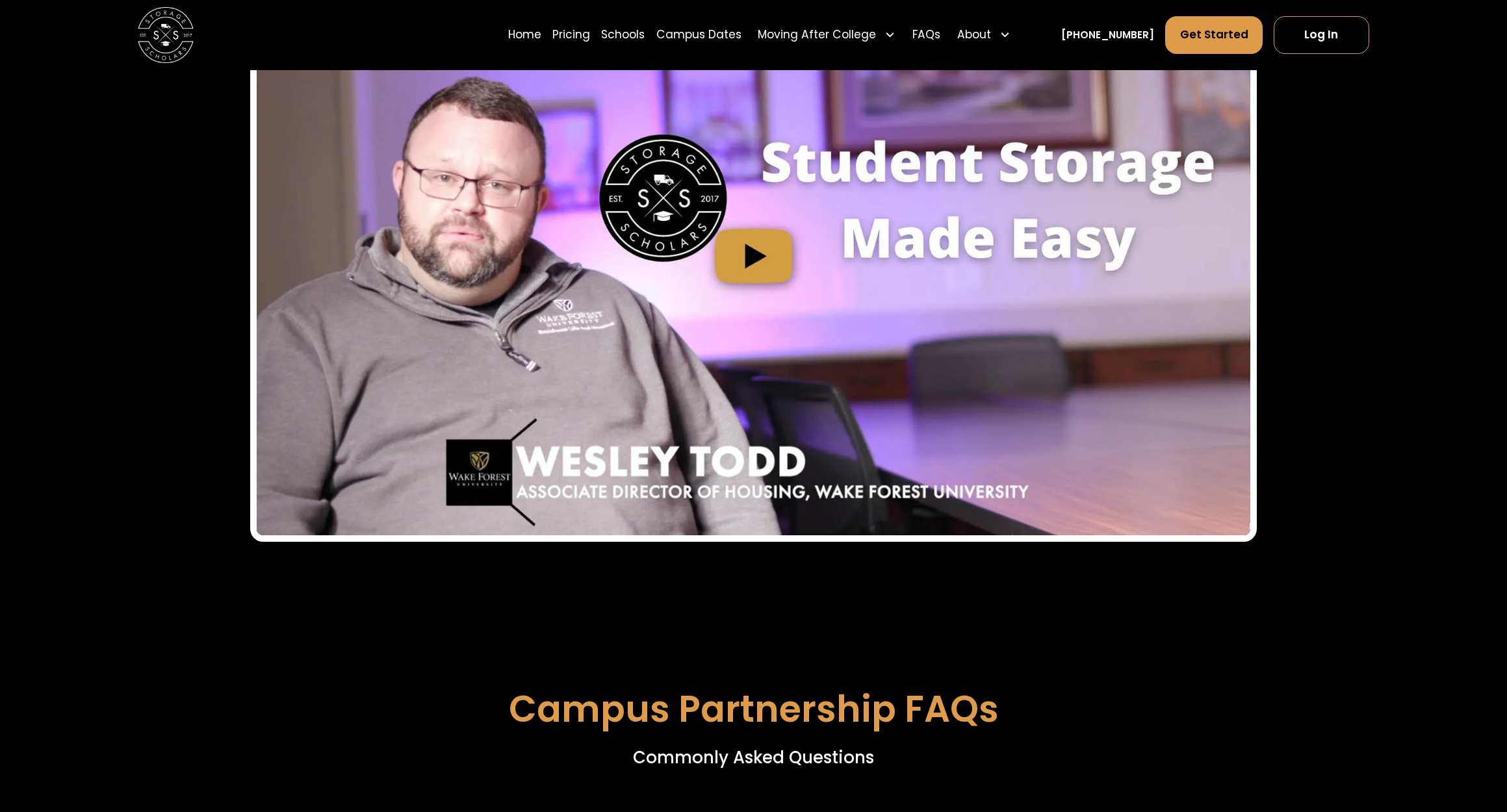
scroll to position [4250, 0]
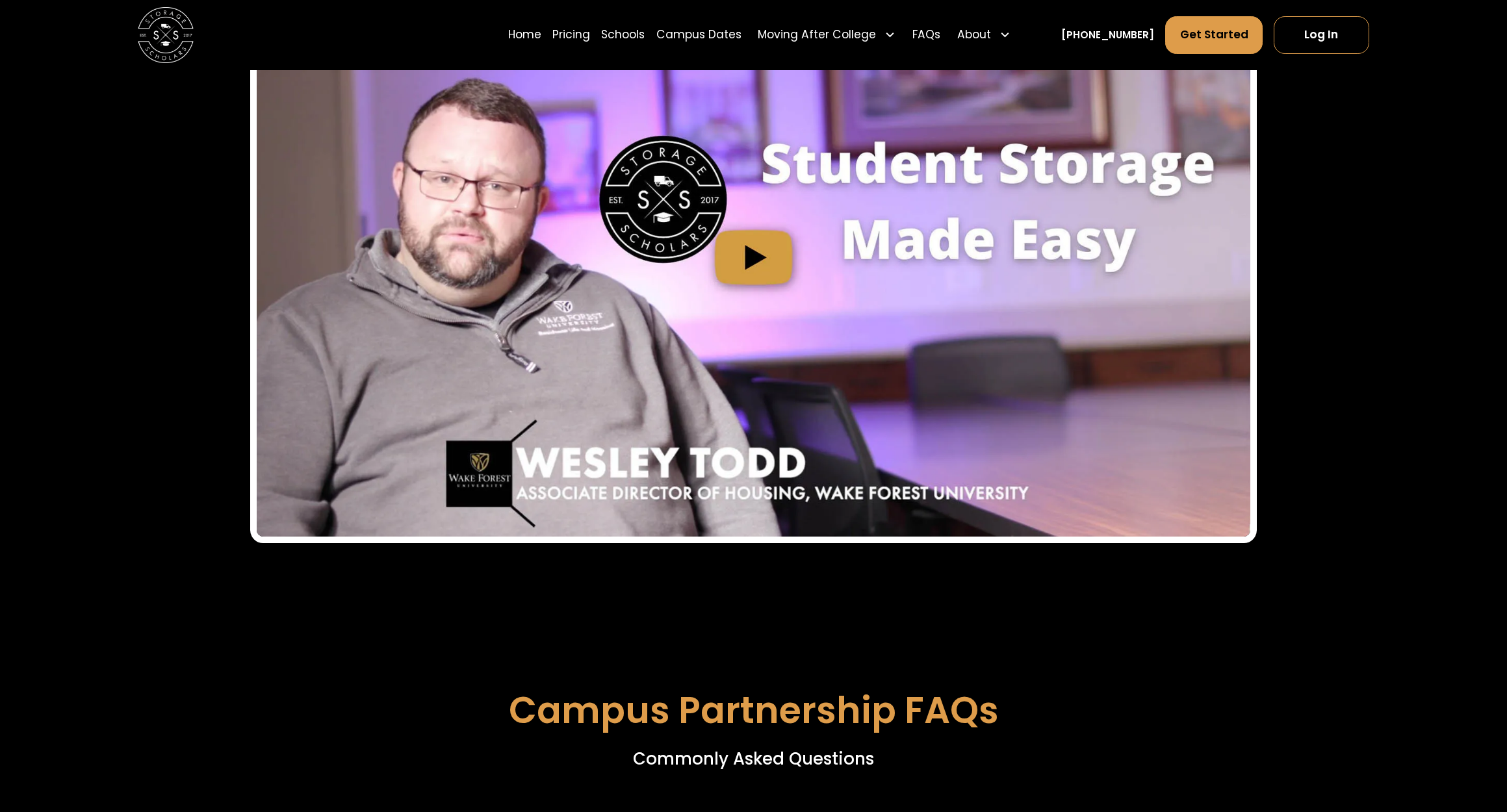
click at [746, 222] on img "open lightbox" at bounding box center [754, 257] width 995 height 559
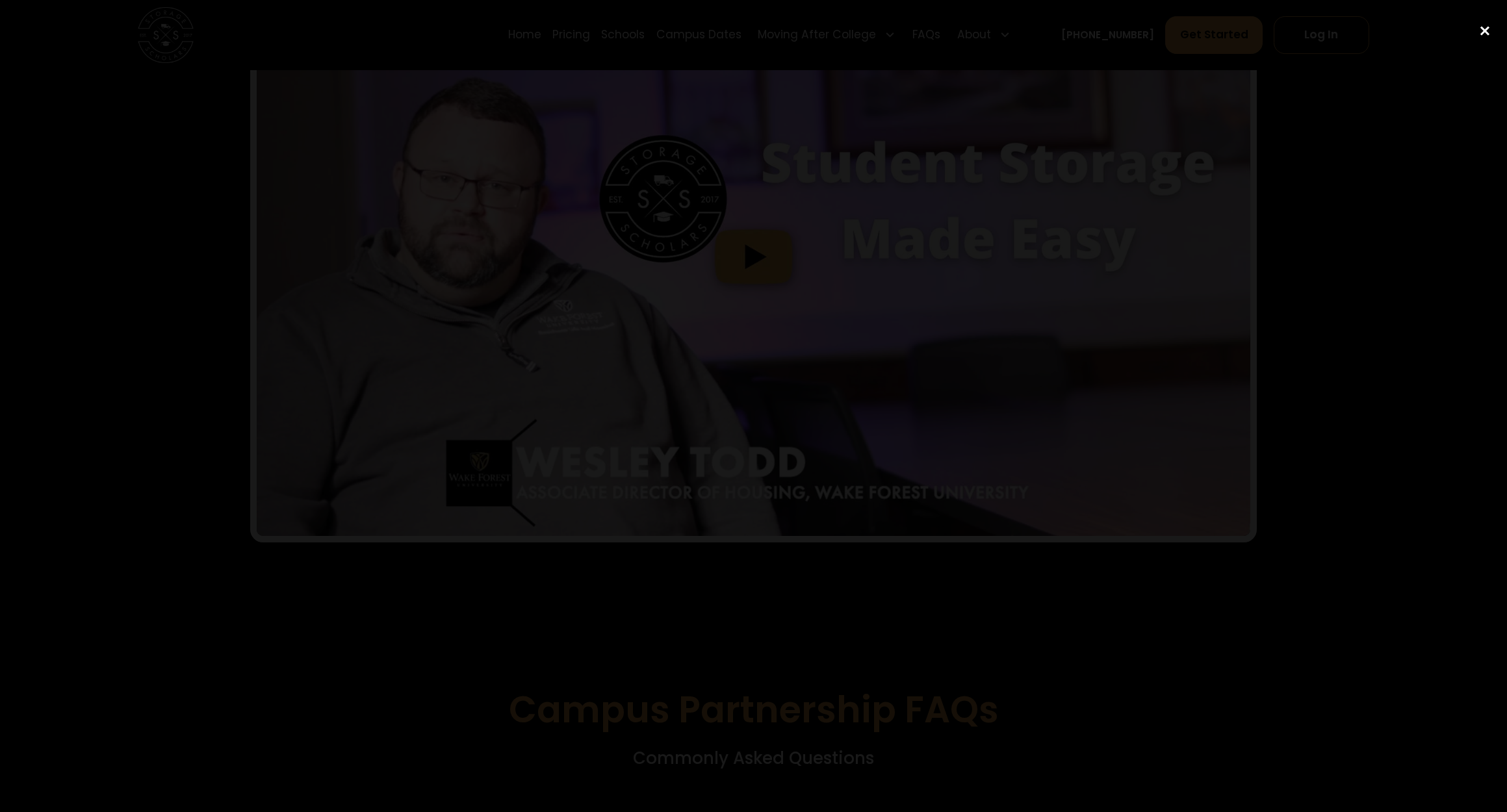
click at [1488, 31] on div "close lightbox" at bounding box center [1485, 31] width 44 height 29
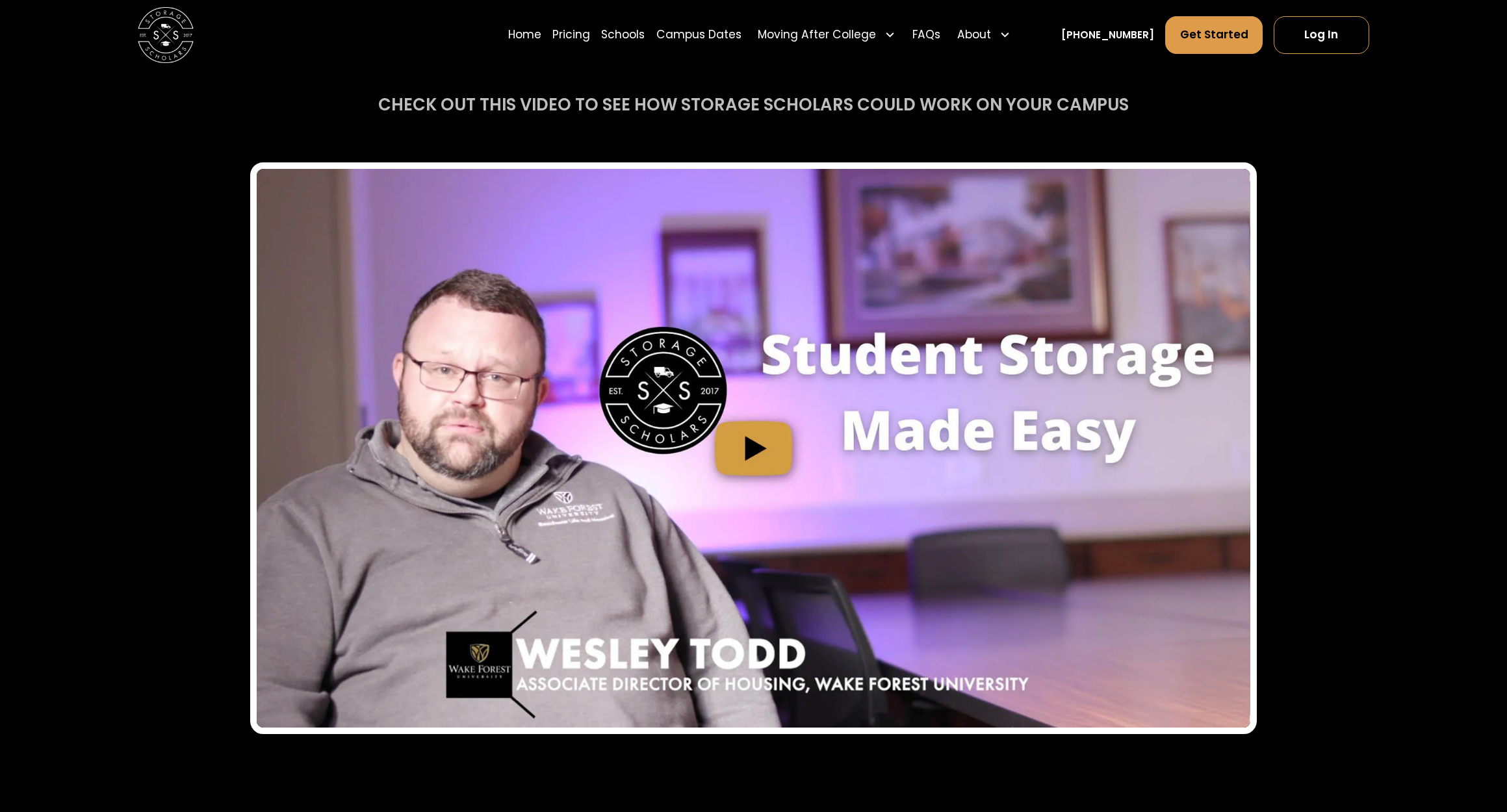
scroll to position [4056, 0]
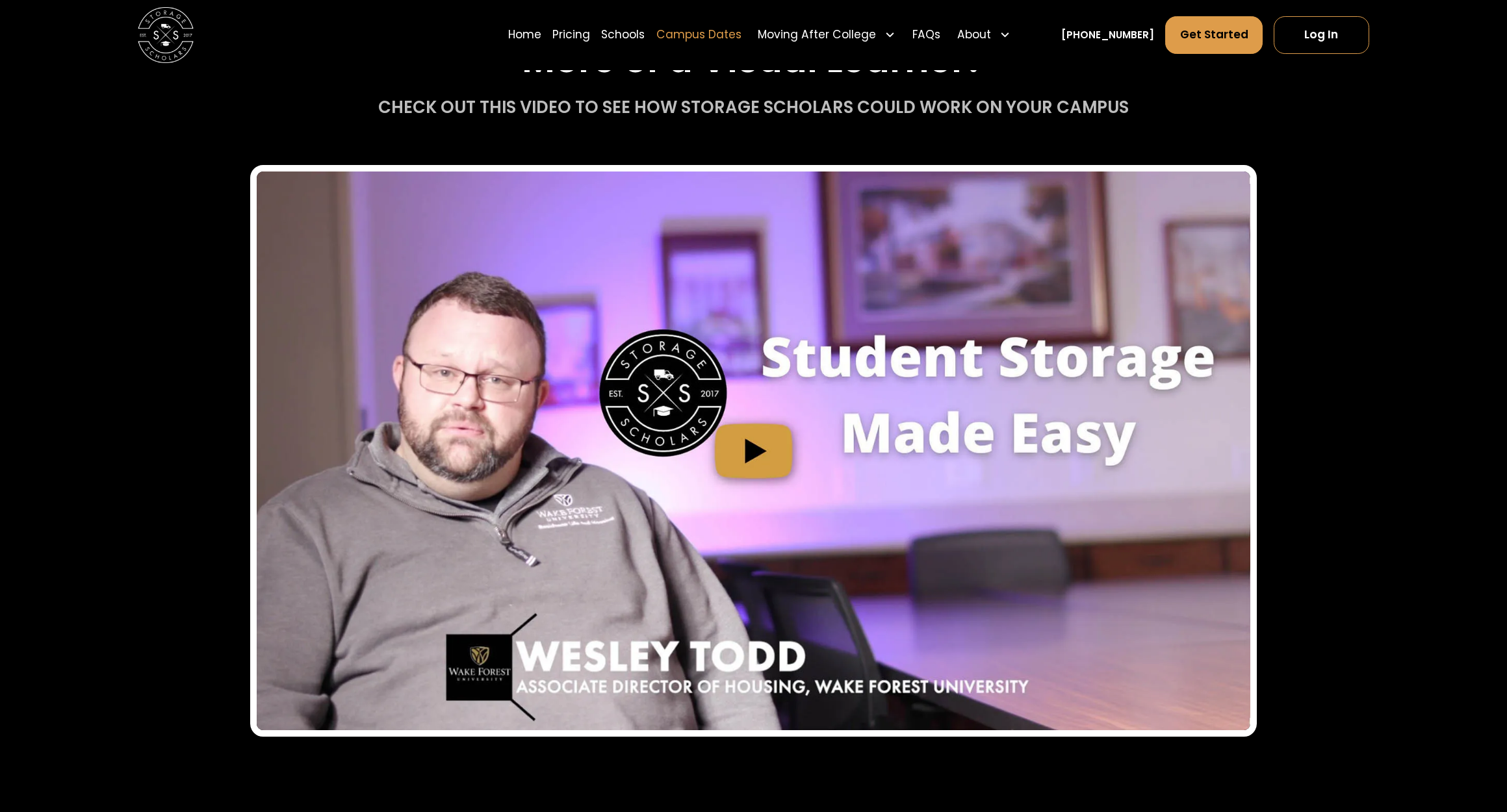
click at [722, 36] on link "Campus Dates" at bounding box center [699, 35] width 85 height 39
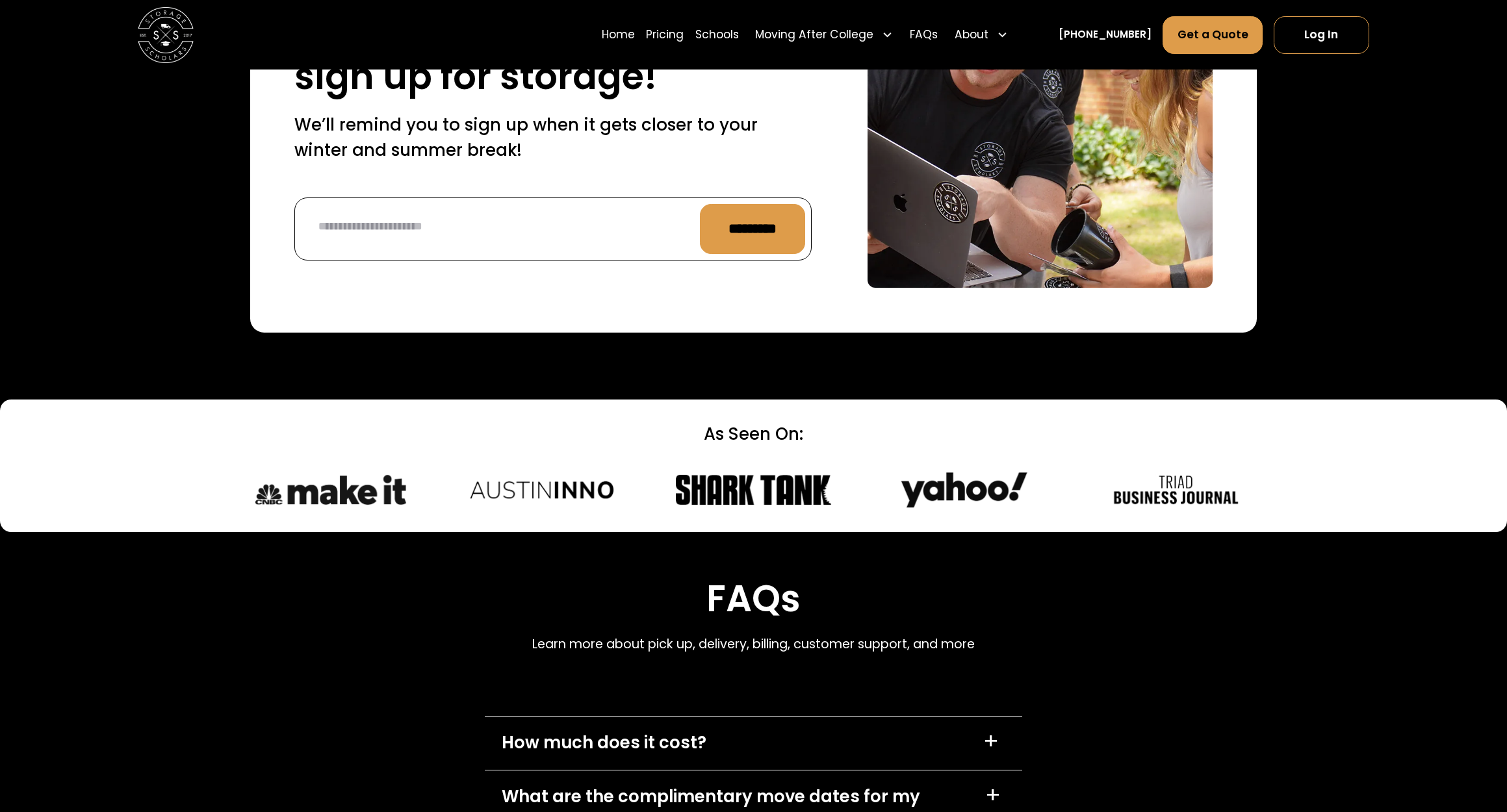
scroll to position [5478, 0]
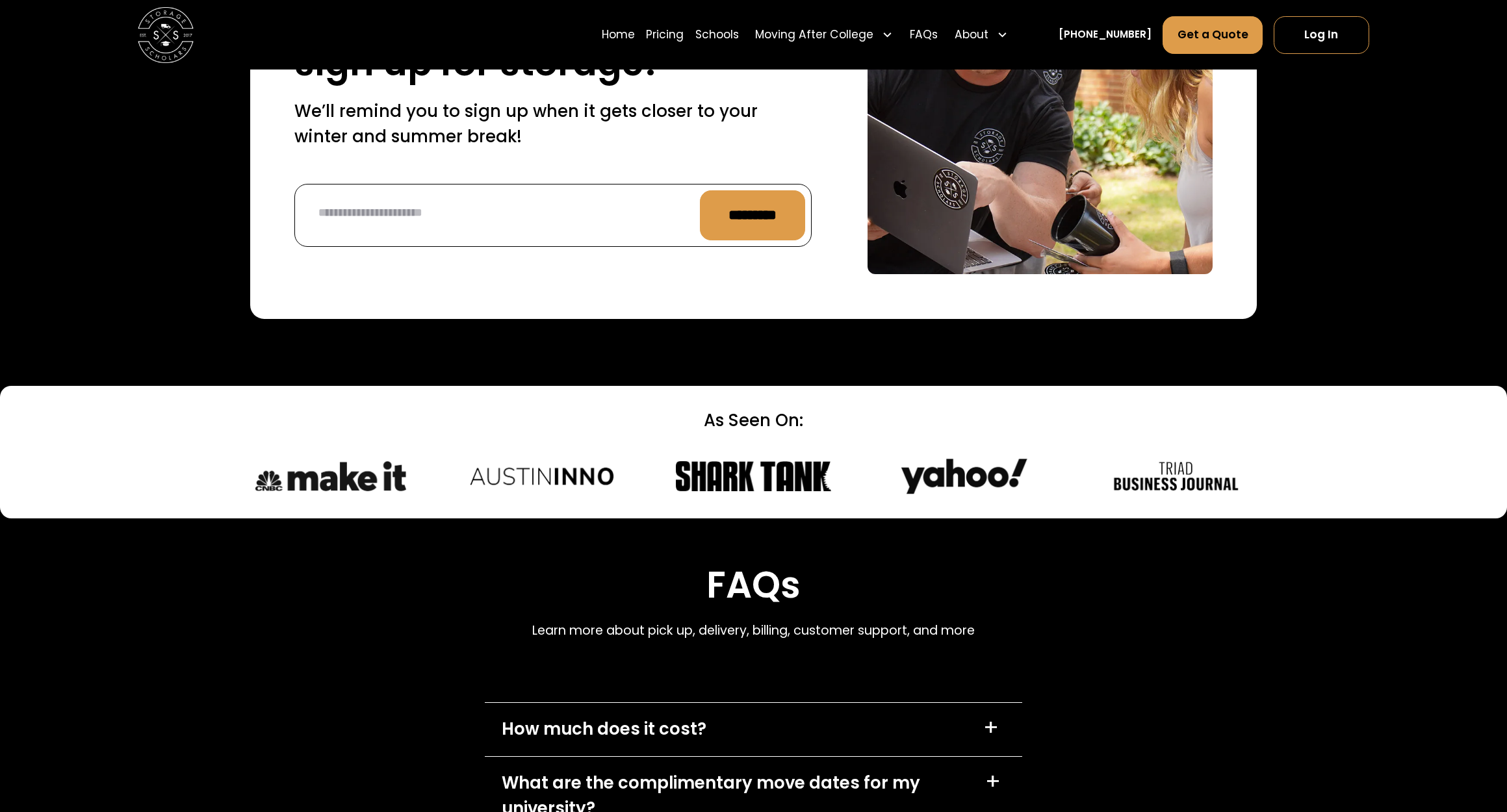
click at [989, 717] on div "+" at bounding box center [991, 728] width 16 height 22
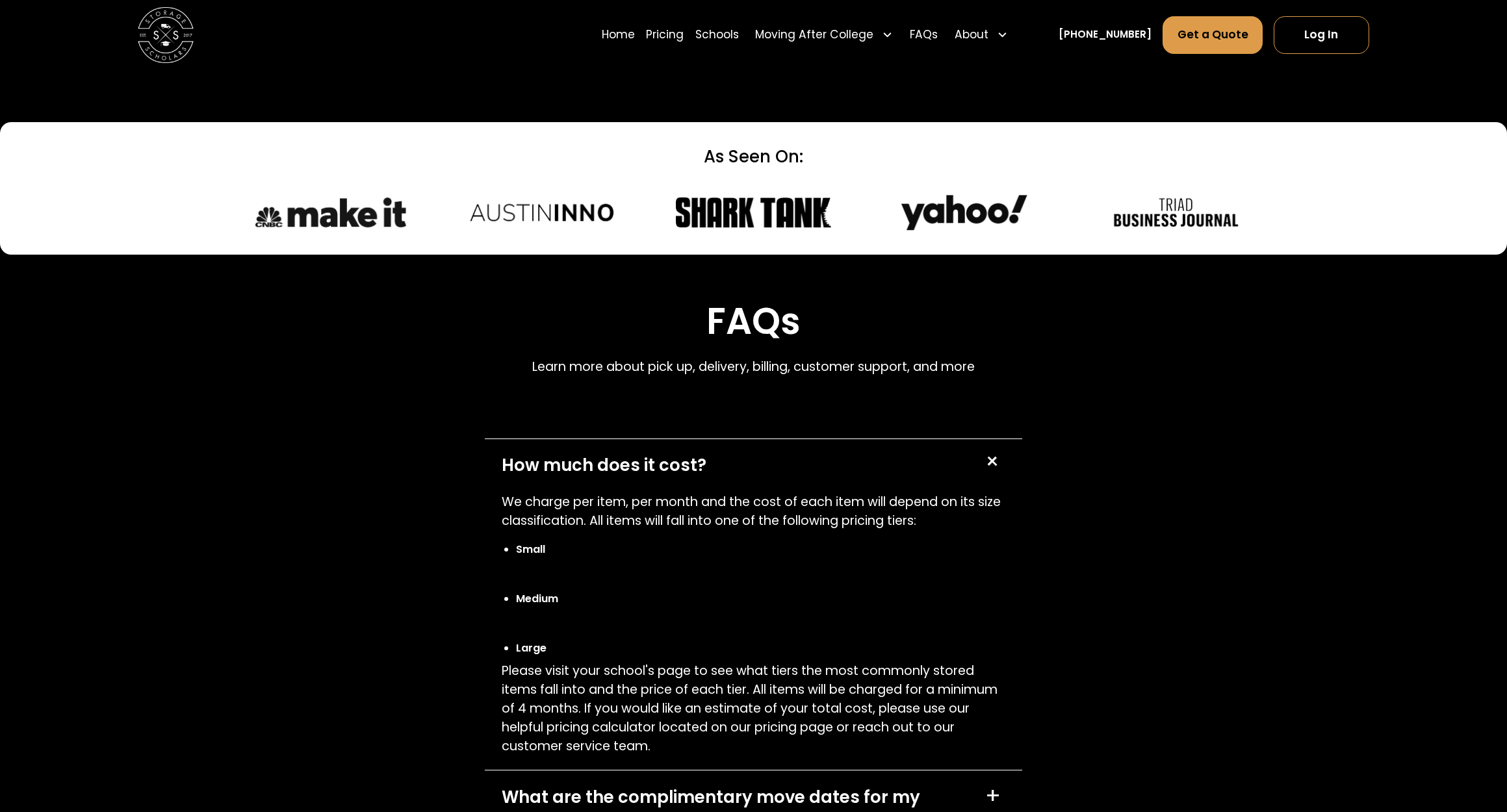
scroll to position [5752, 0]
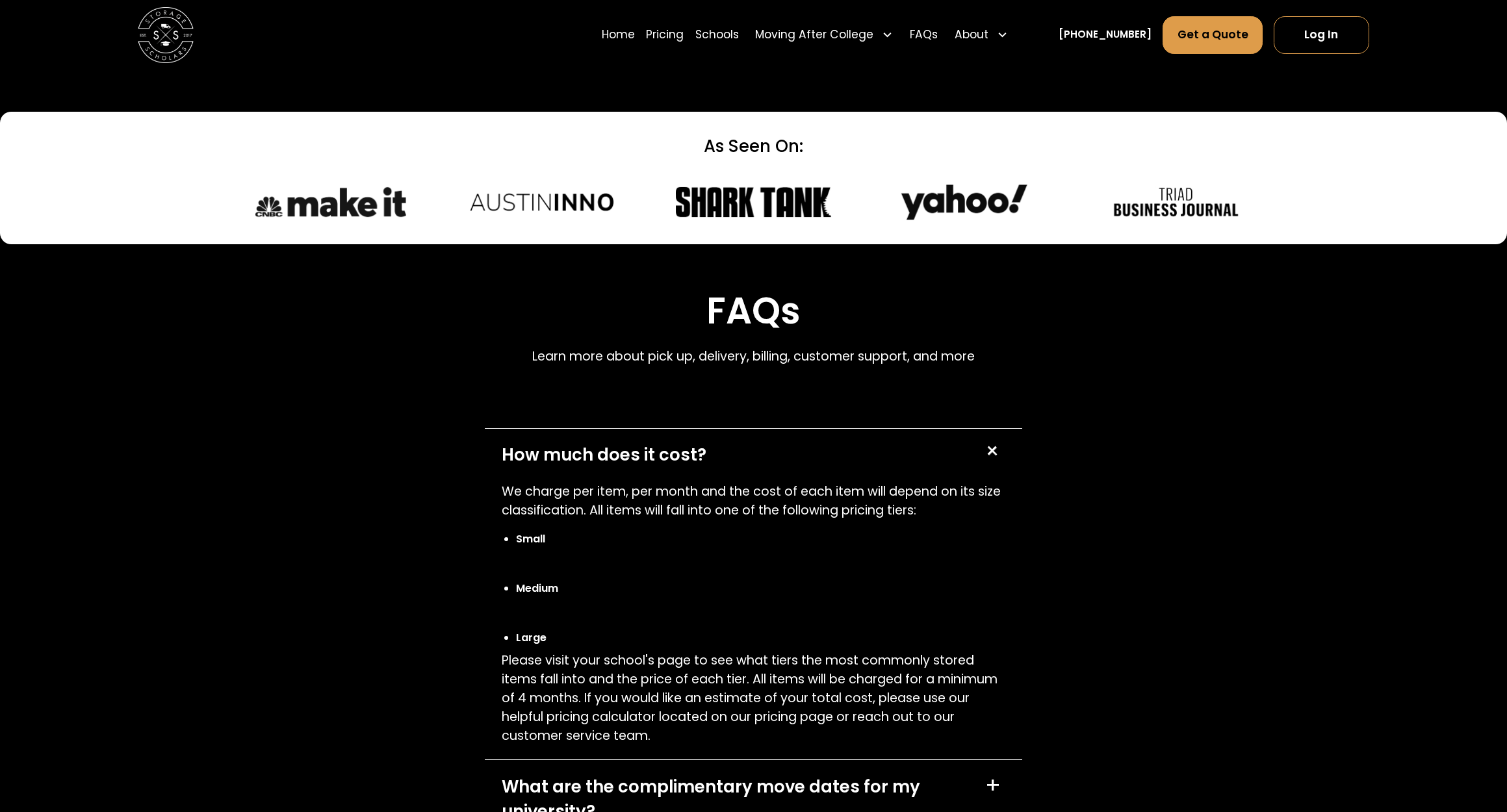
click at [1003, 774] on div "+" at bounding box center [996, 785] width 20 height 22
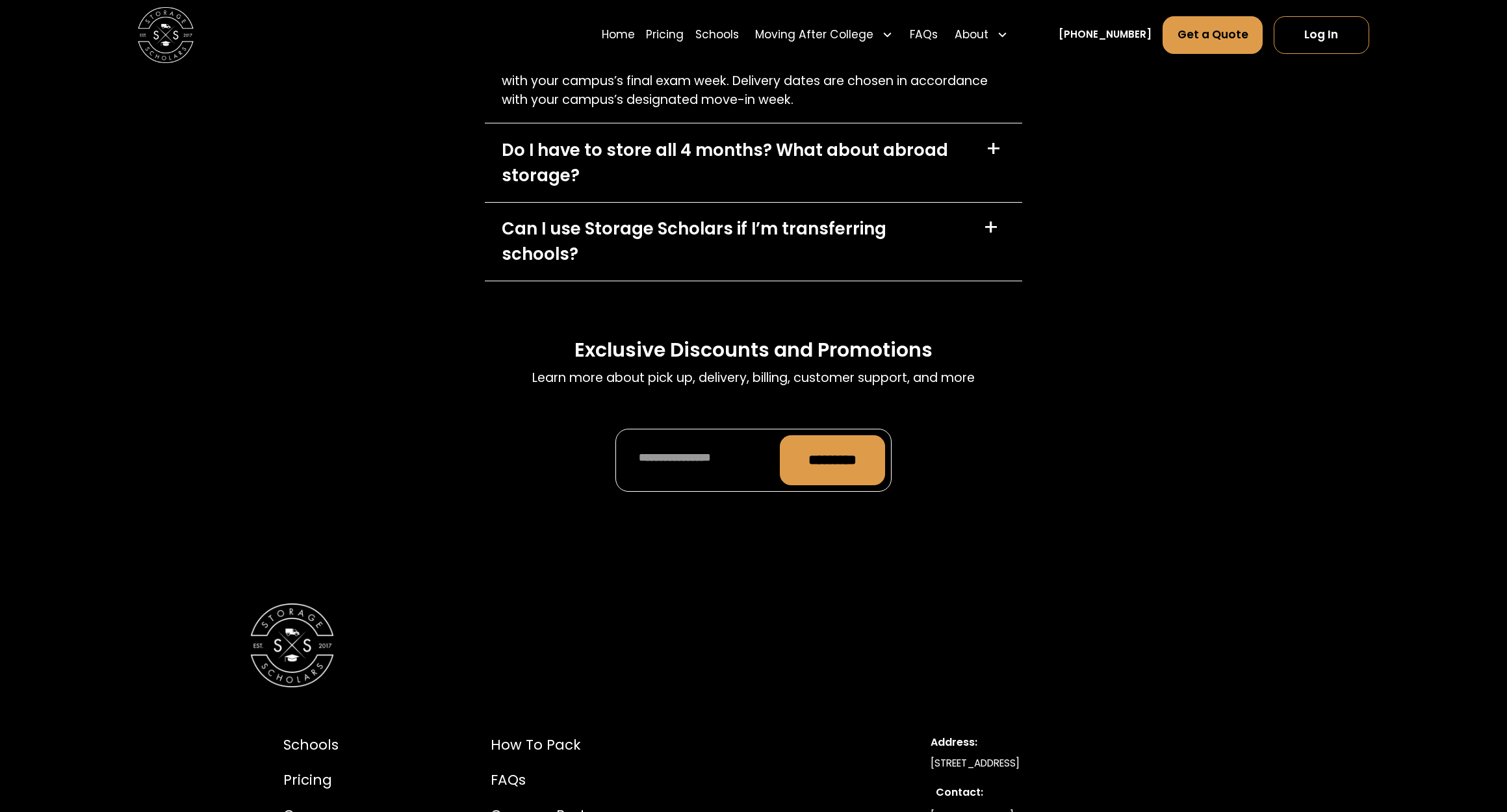
scroll to position [6556, 0]
